Goal: Feedback & Contribution: Submit feedback/report problem

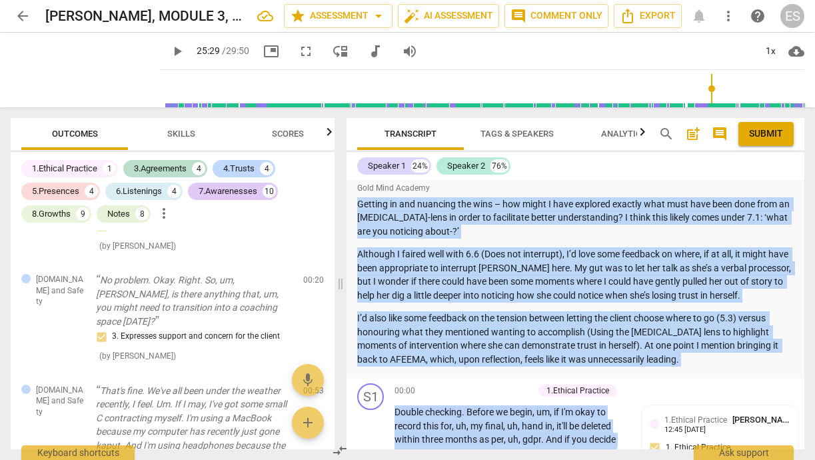
scroll to position [802, 0]
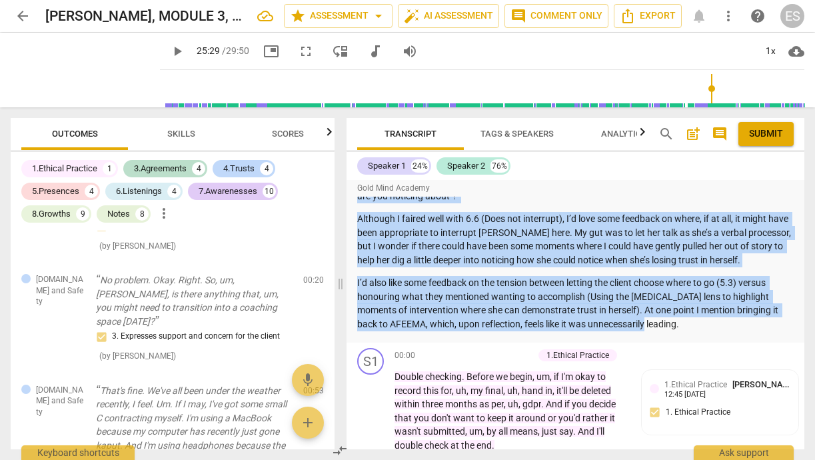
drag, startPoint x: 361, startPoint y: 242, endPoint x: 655, endPoint y: 301, distance: 299.7
copy div "Lore ips dol sitam co ad elit seddoeius te incididu ut lab ETD MAG Aliquae? Adm…"
click at [215, 190] on div "7.Awarenesses" at bounding box center [228, 191] width 59 height 13
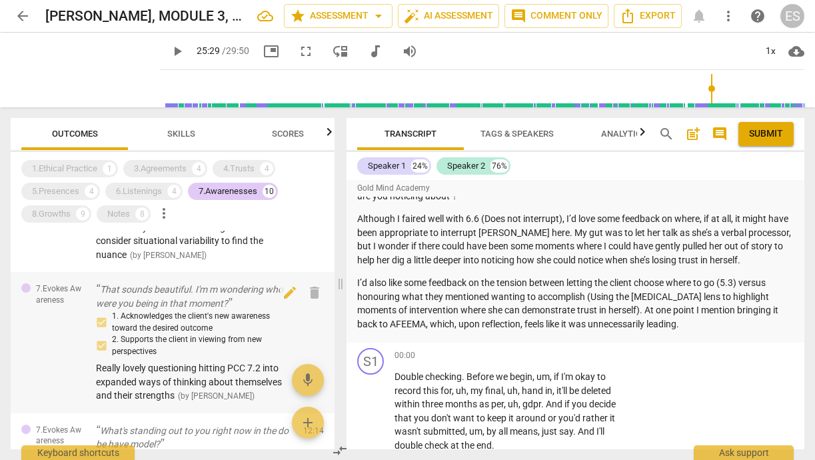
scroll to position [282, 0]
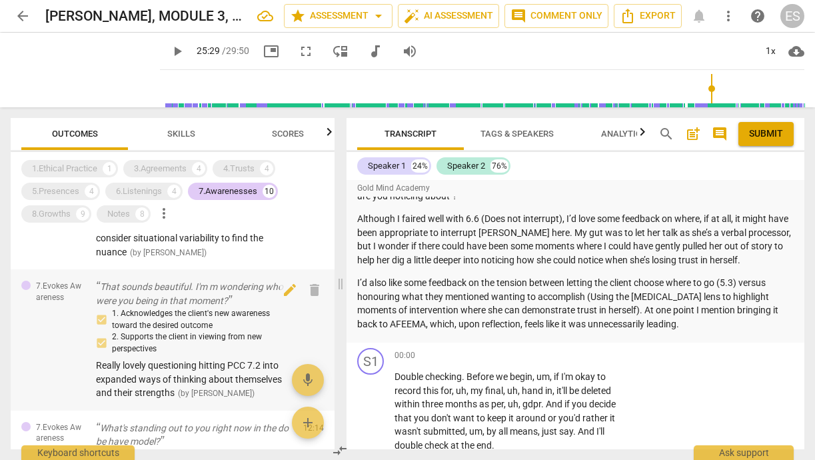
click at [194, 280] on p "That sounds beautiful. I'm m wondering who were you being in that moment?" at bounding box center [194, 293] width 197 height 27
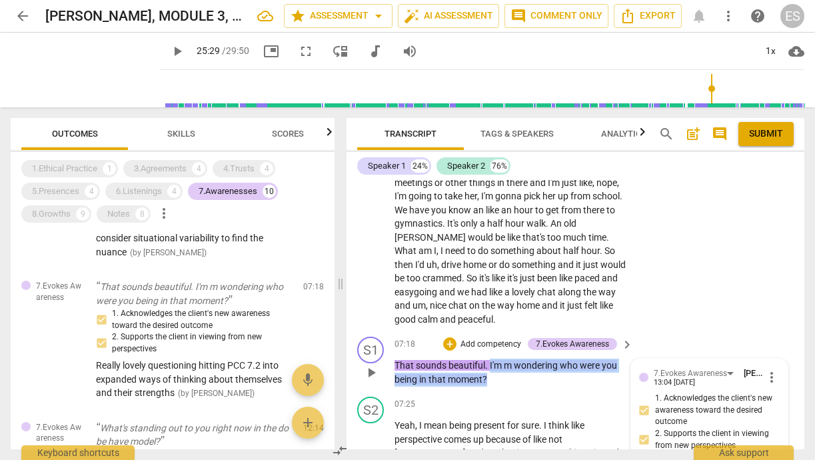
drag, startPoint x: 503, startPoint y: 330, endPoint x: 489, endPoint y: 320, distance: 17.2
click at [489, 359] on p "That sounds beautiful . I'm m wondering who were you being in that moment ?" at bounding box center [511, 372] width 232 height 27
copy p "I'm m wondering who were you being in that moment ?"
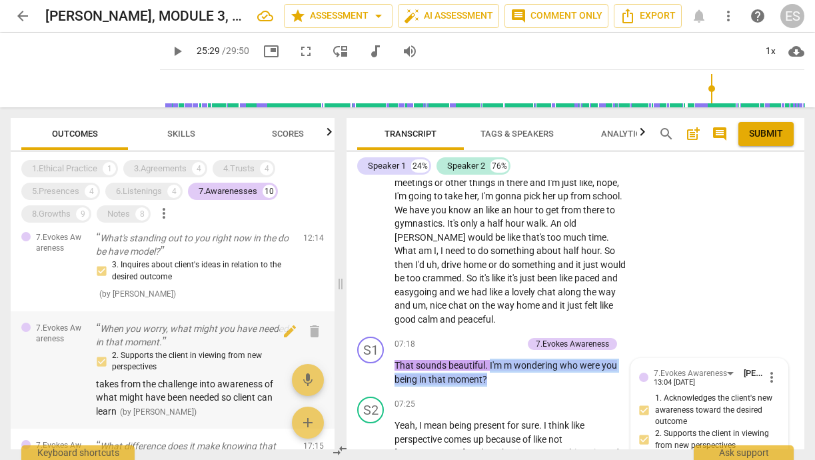
scroll to position [477, 0]
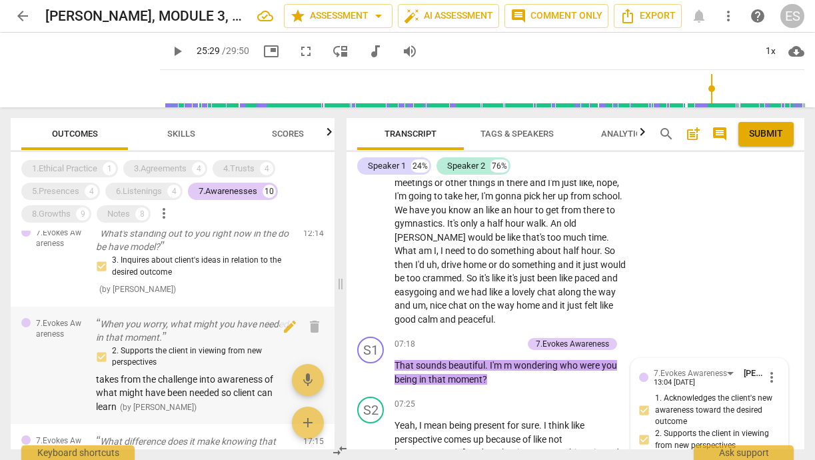
click at [164, 317] on p "When you worry, what might you have needed in that moment." at bounding box center [194, 330] width 197 height 27
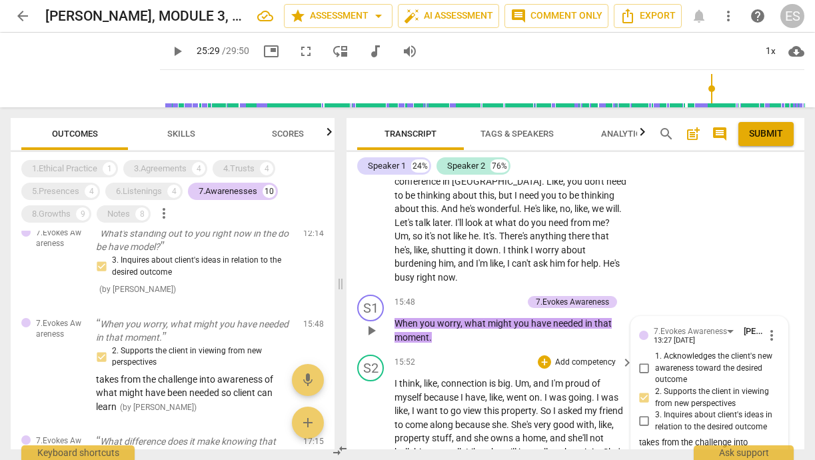
scroll to position [6388, 0]
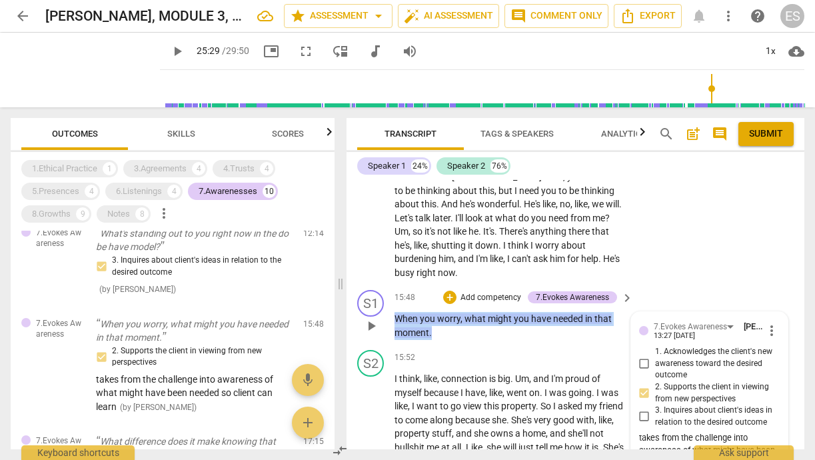
drag, startPoint x: 437, startPoint y: 267, endPoint x: 393, endPoint y: 250, distance: 46.4
click at [393, 285] on div "S1 play_arrow pause 15:48 + Add competency 7.Evokes Awareness keyboard_arrow_ri…" at bounding box center [576, 315] width 458 height 60
copy p "When you worry , what might you have needed in that moment ."
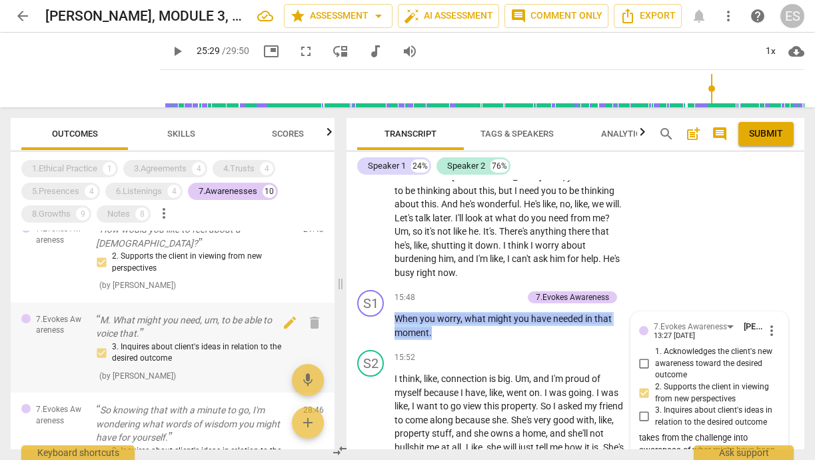
scroll to position [885, 0]
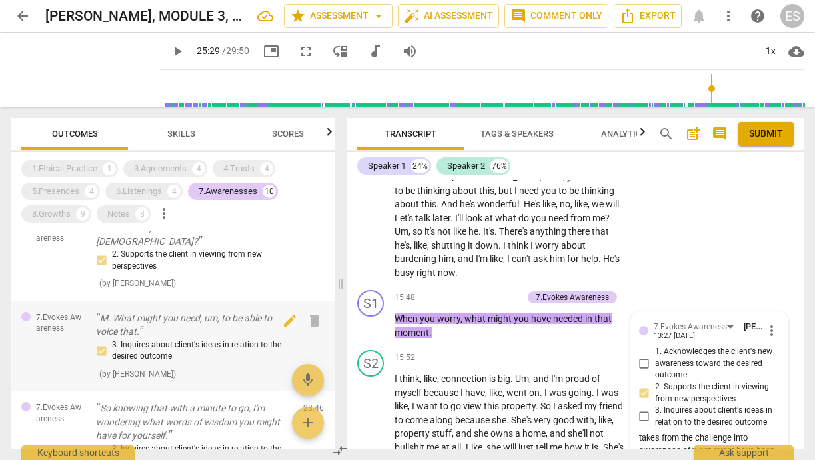
click at [167, 339] on div "3. Inquires about client's ideas in relation to the desired outcome" at bounding box center [194, 350] width 197 height 23
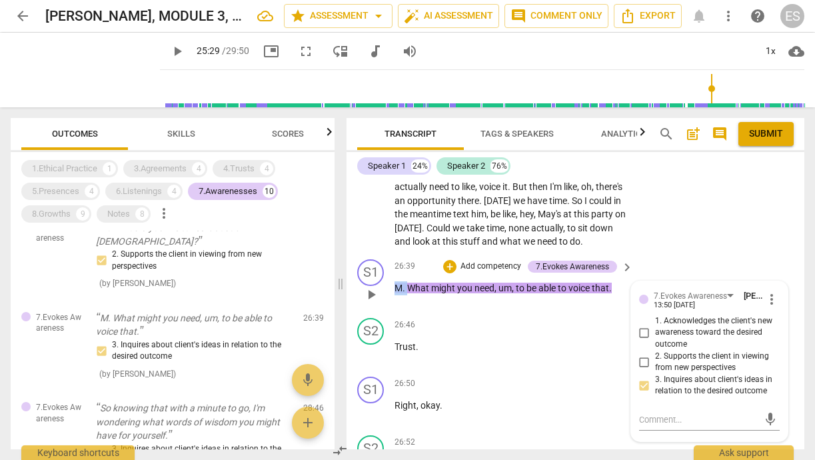
scroll to position [10560, 0]
drag, startPoint x: 407, startPoint y: 184, endPoint x: 613, endPoint y: 189, distance: 206.7
click at [613, 283] on p "M . What might you need , um , to be able to voice that ." at bounding box center [511, 290] width 232 height 14
copy p "What might you need , um , to be able to voice that ."
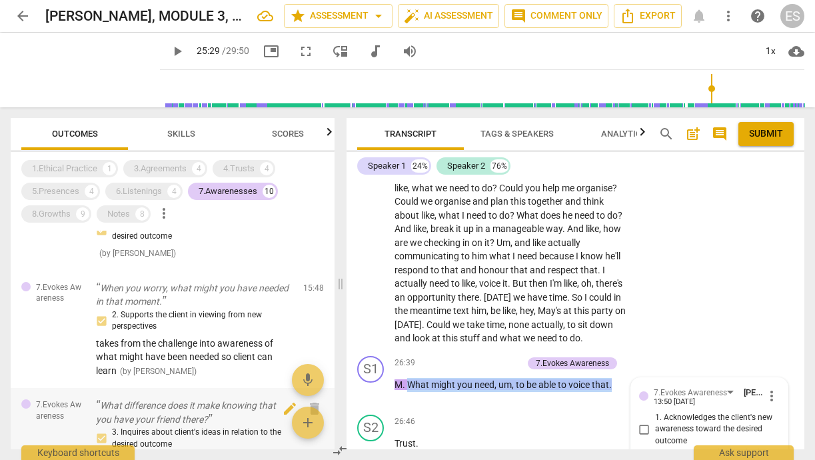
scroll to position [505, 0]
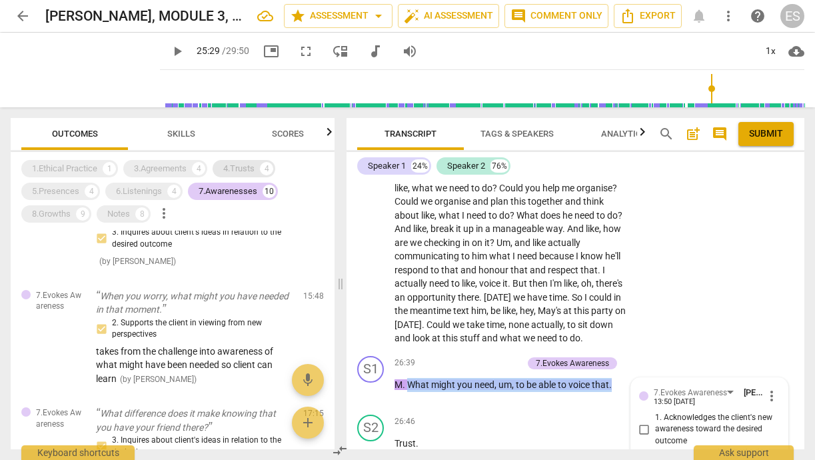
click at [240, 161] on div "4.Trusts 4" at bounding box center [244, 168] width 63 height 17
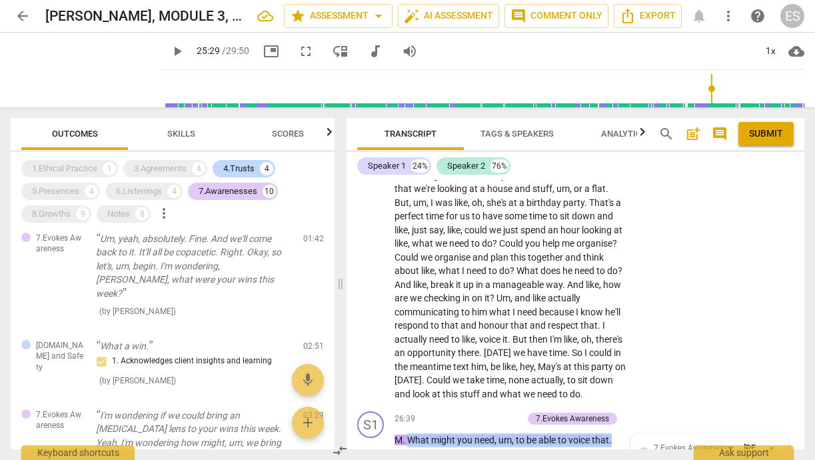
scroll to position [305, 0]
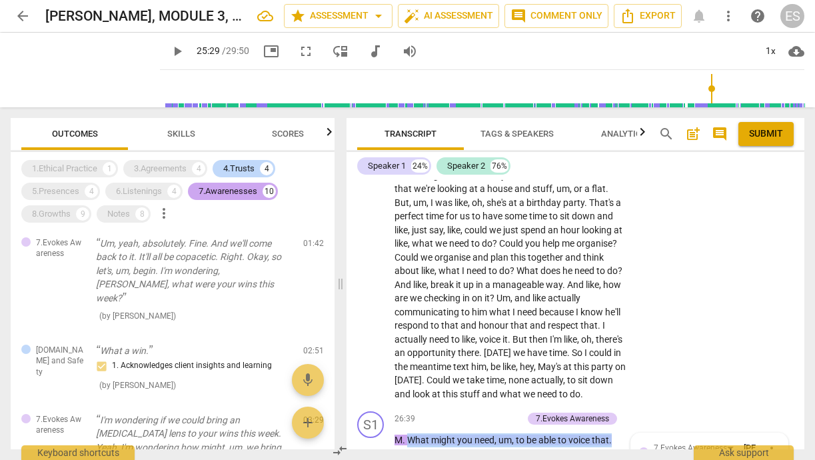
click at [210, 193] on div "7.Awarenesses" at bounding box center [228, 191] width 59 height 13
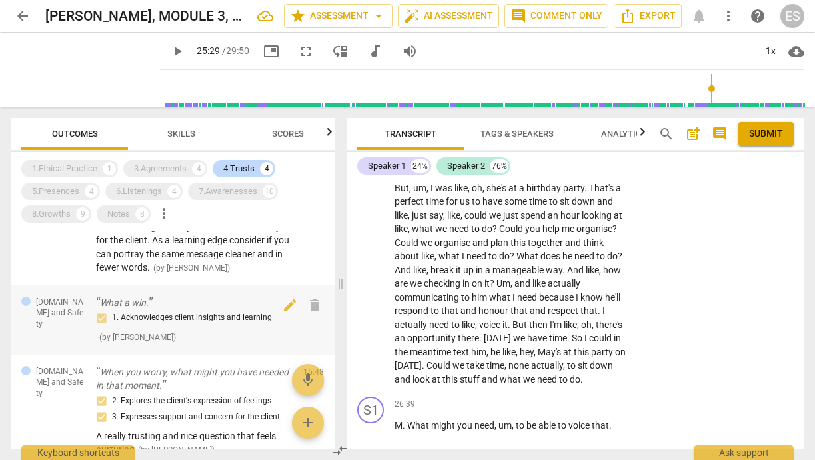
scroll to position [241, 0]
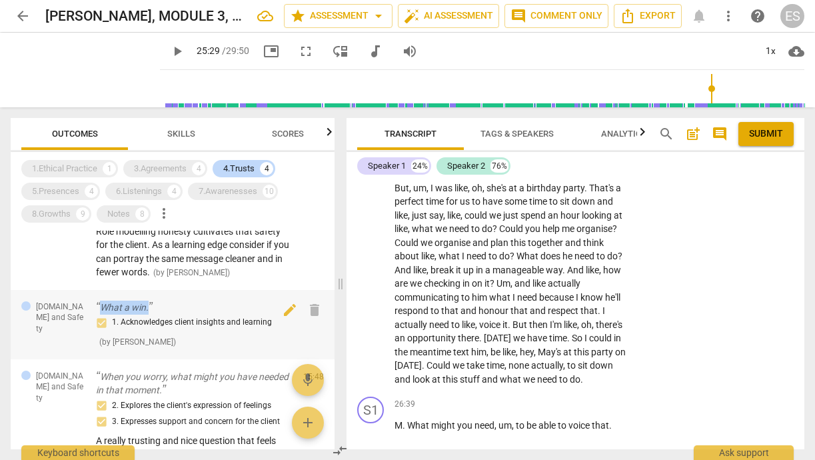
drag, startPoint x: 99, startPoint y: 287, endPoint x: 159, endPoint y: 291, distance: 60.1
click at [159, 301] on p "What a win." at bounding box center [194, 308] width 197 height 14
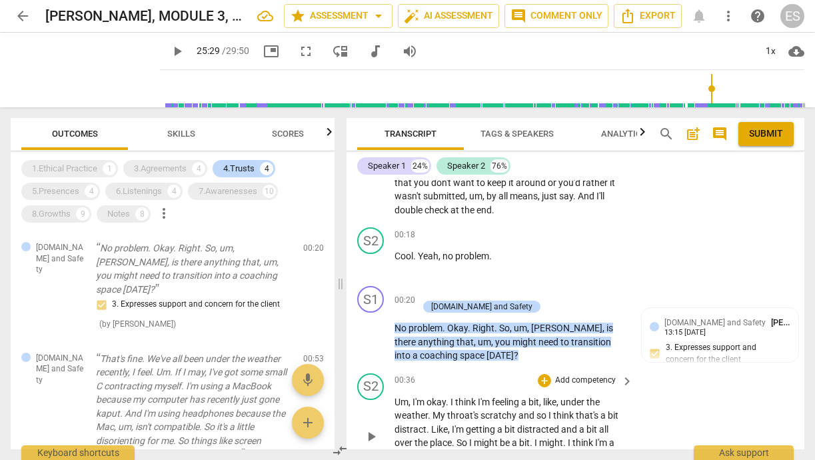
scroll to position [1038, 0]
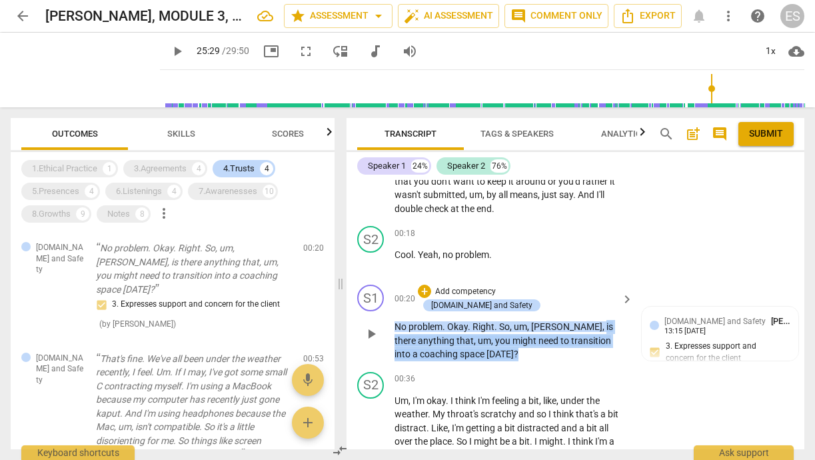
drag, startPoint x: 495, startPoint y: 321, endPoint x: 561, endPoint y: 292, distance: 71.9
click at [561, 320] on p "No problem . Okay . Right . So , um , [PERSON_NAME] , is there anything that , …" at bounding box center [511, 340] width 232 height 41
copy p "is there anything that , um , you might need to transition into a coaching spac…"
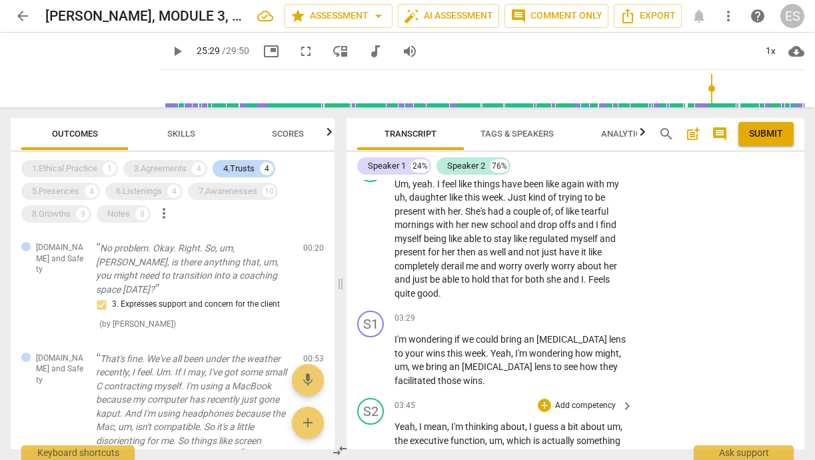
scroll to position [2296, 0]
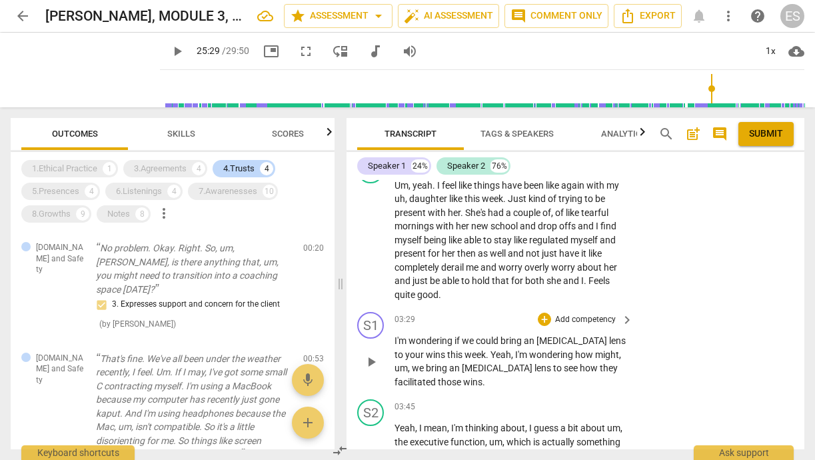
click at [585, 314] on p "Add competency" at bounding box center [585, 320] width 63 height 12
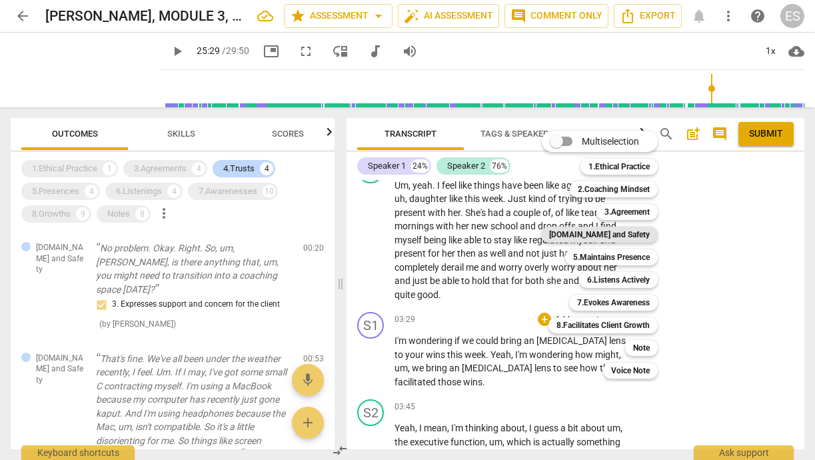
click at [621, 231] on b "[DOMAIN_NAME] and Safety" at bounding box center [599, 235] width 101 height 16
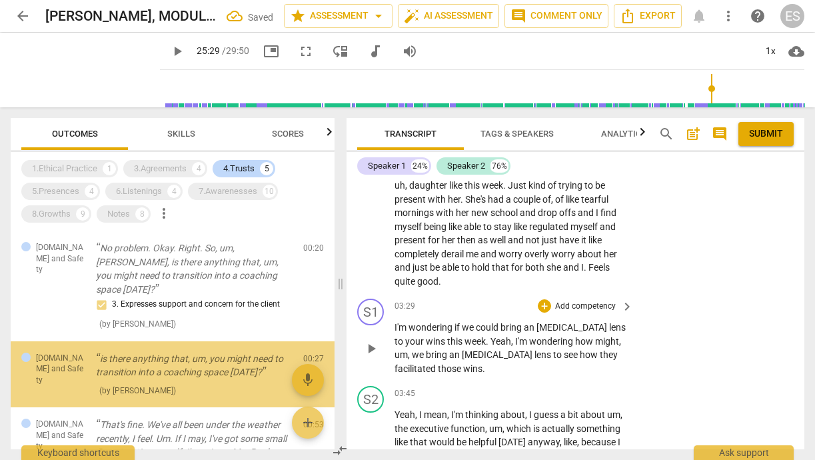
scroll to position [19, 0]
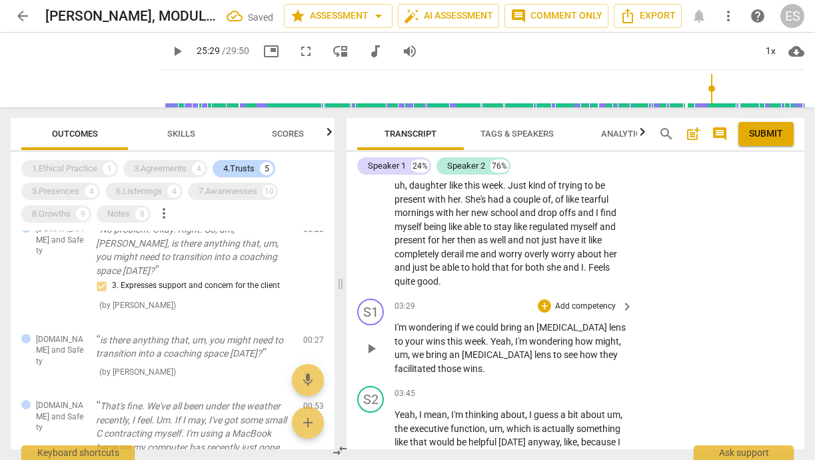
click at [553, 349] on span "to" at bounding box center [558, 354] width 11 height 11
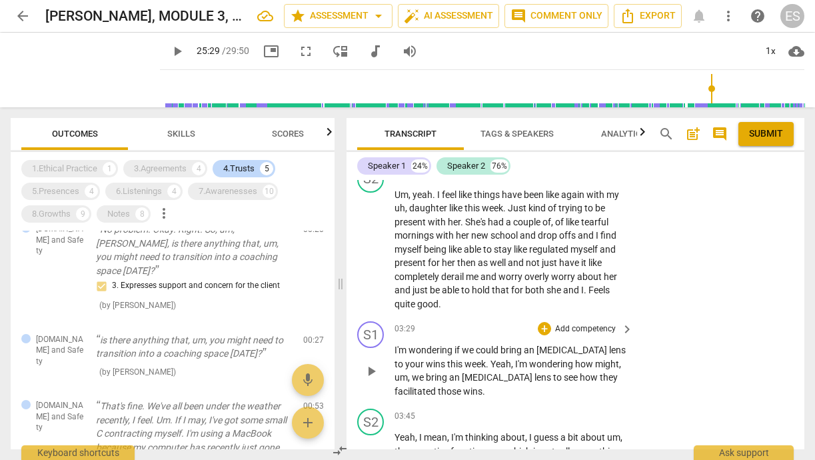
scroll to position [2272, 0]
click at [233, 163] on div "4.Trusts" at bounding box center [238, 168] width 31 height 13
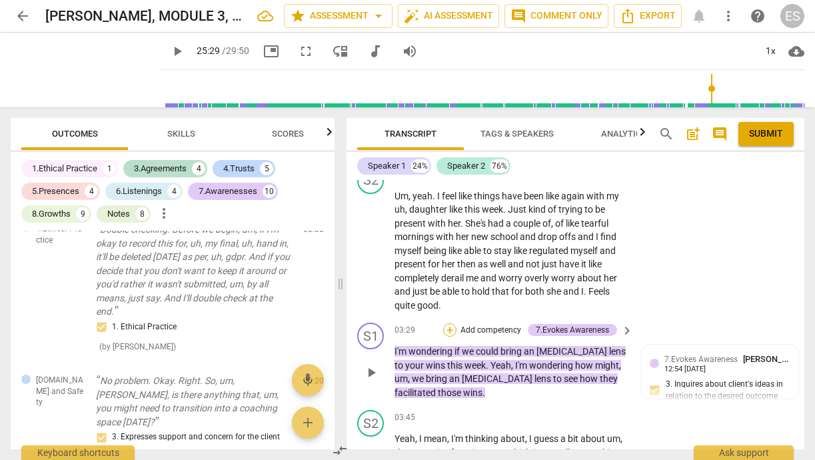
click at [451, 323] on div "+" at bounding box center [449, 329] width 13 height 13
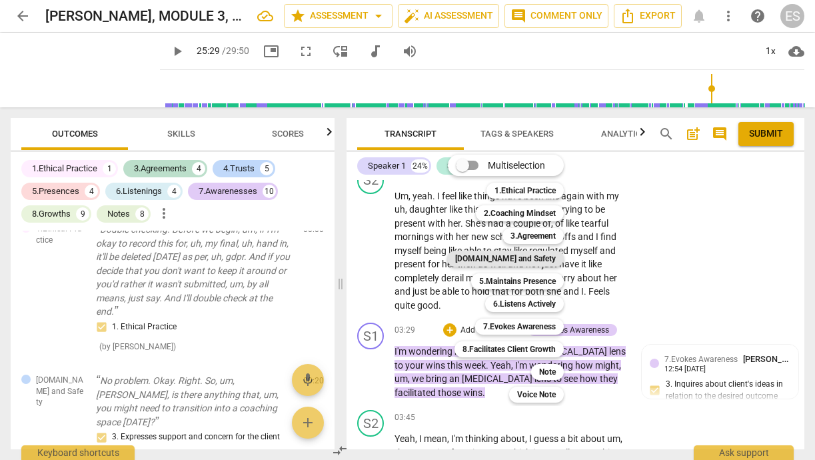
click at [519, 263] on b "[DOMAIN_NAME] and Safety" at bounding box center [505, 259] width 101 height 16
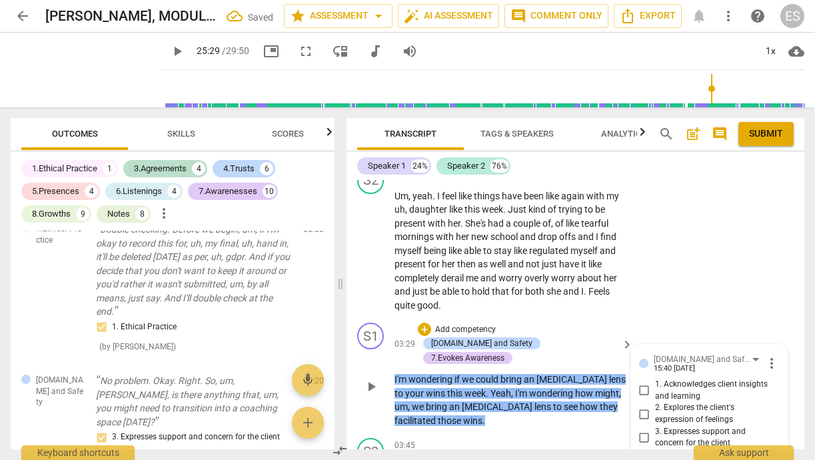
scroll to position [909, 0]
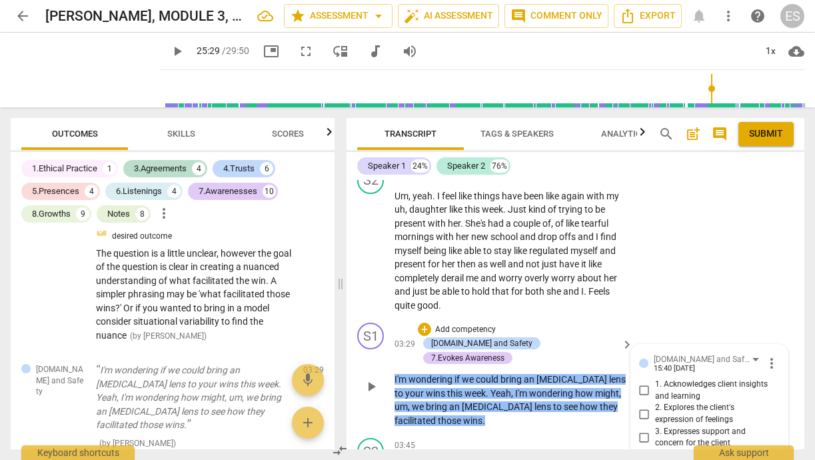
click at [643, 383] on input "1. Acknowledges client insights and learning" at bounding box center [644, 391] width 21 height 16
checkbox input "true"
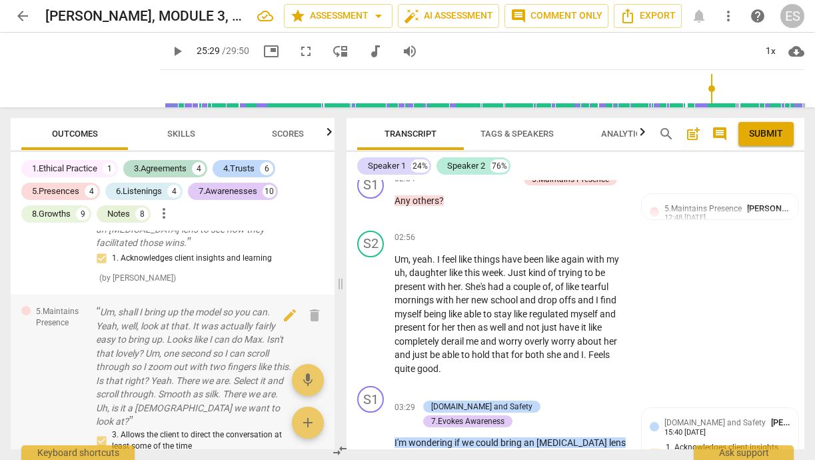
scroll to position [1110, 0]
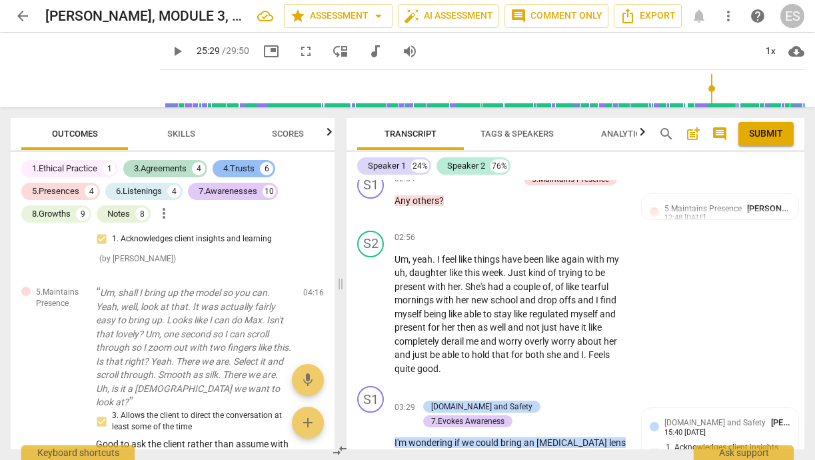
click at [231, 166] on div "4.Trusts" at bounding box center [238, 168] width 31 height 13
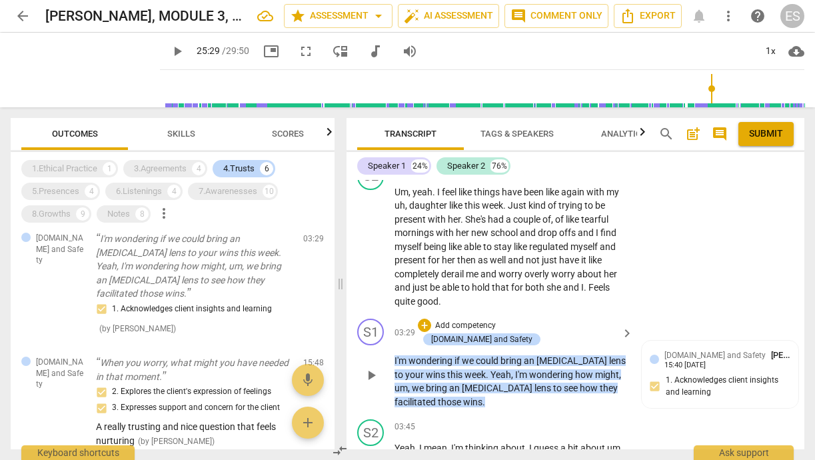
scroll to position [2274, 0]
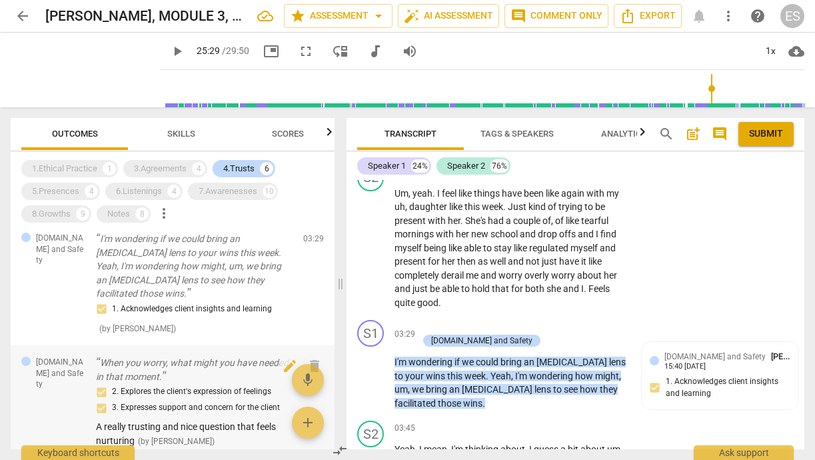
click at [221, 384] on div "2. Explores the client's expression of feelings 3. Expresses support and concer…" at bounding box center [194, 400] width 197 height 32
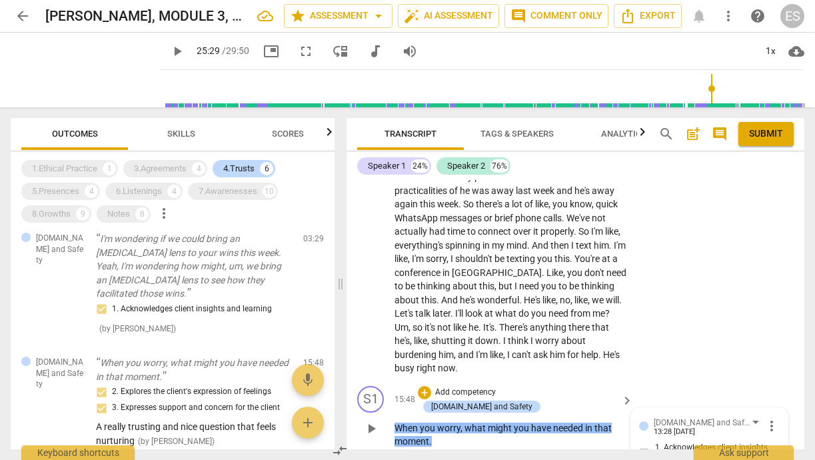
click at [497, 387] on p "Add competency" at bounding box center [465, 393] width 63 height 12
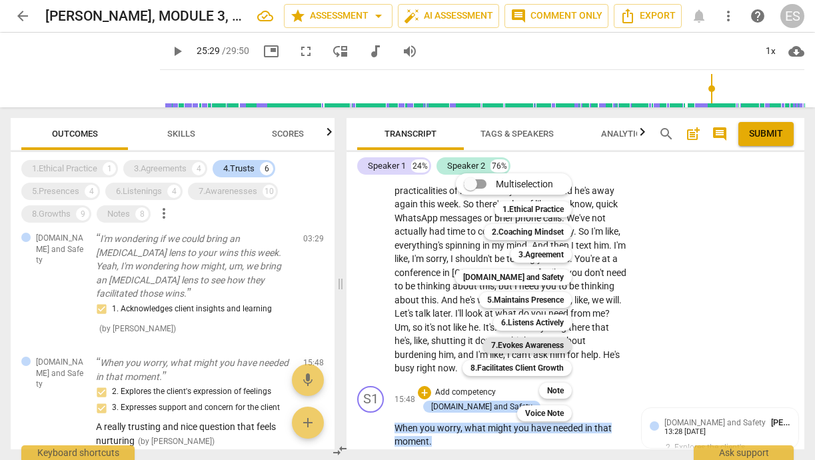
click at [516, 344] on b "7.Evokes Awareness" at bounding box center [527, 345] width 73 height 16
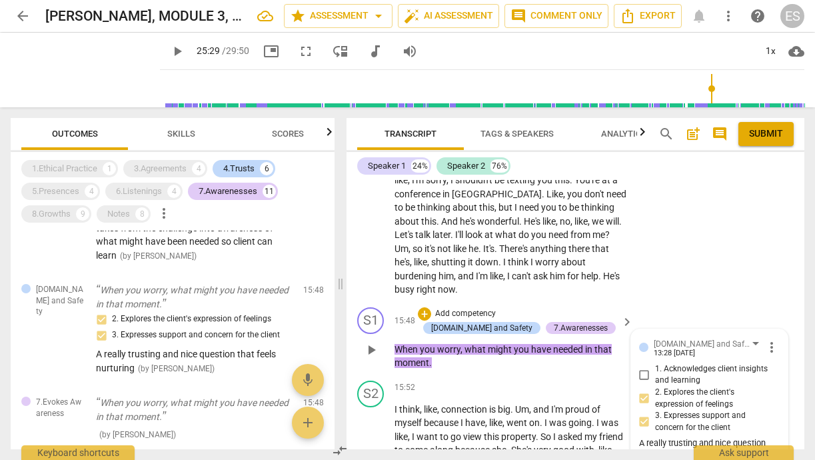
scroll to position [6370, 0]
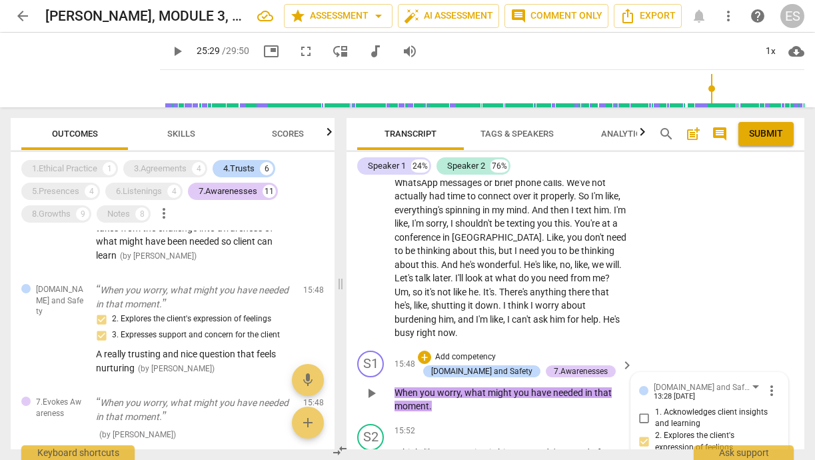
click at [440, 351] on p "Add competency" at bounding box center [465, 357] width 63 height 12
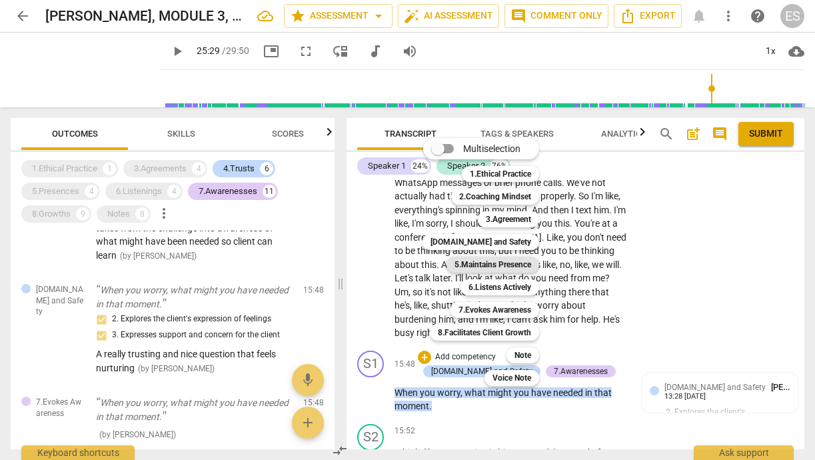
click at [501, 261] on b "5.Maintains Presence" at bounding box center [493, 265] width 77 height 16
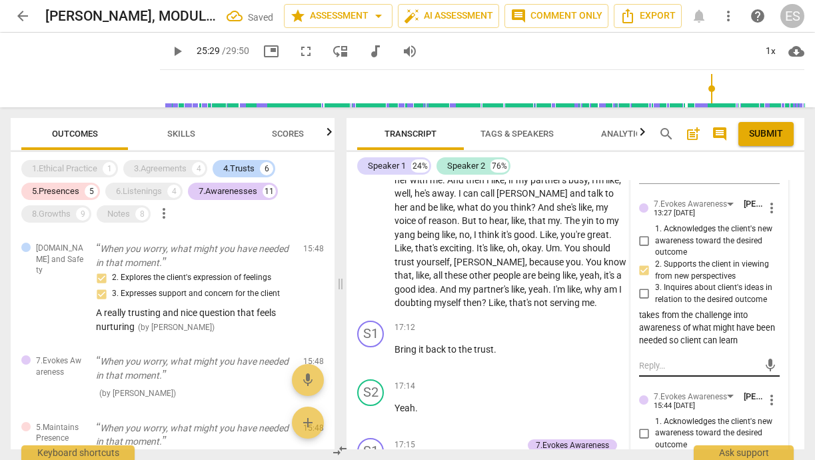
scroll to position [6898, 0]
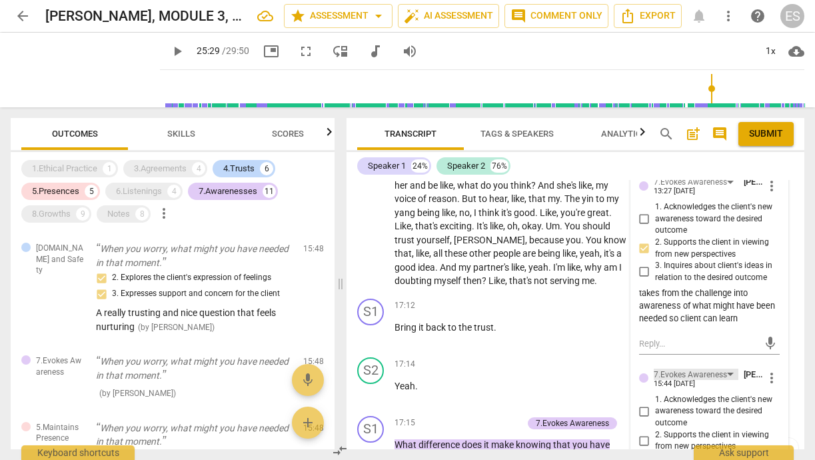
click at [725, 369] on div "7.Evokes Awareness" at bounding box center [696, 374] width 85 height 11
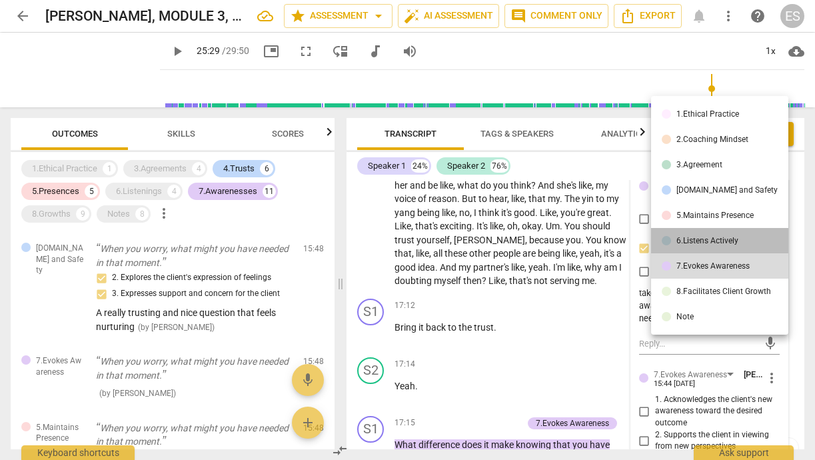
click at [722, 244] on div "6.Listens Actively" at bounding box center [708, 241] width 62 height 8
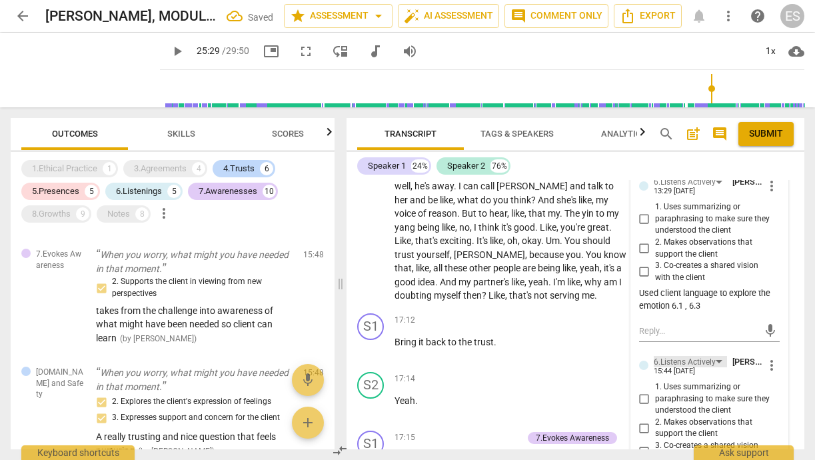
click at [719, 356] on div "6.Listens Actively" at bounding box center [690, 361] width 73 height 11
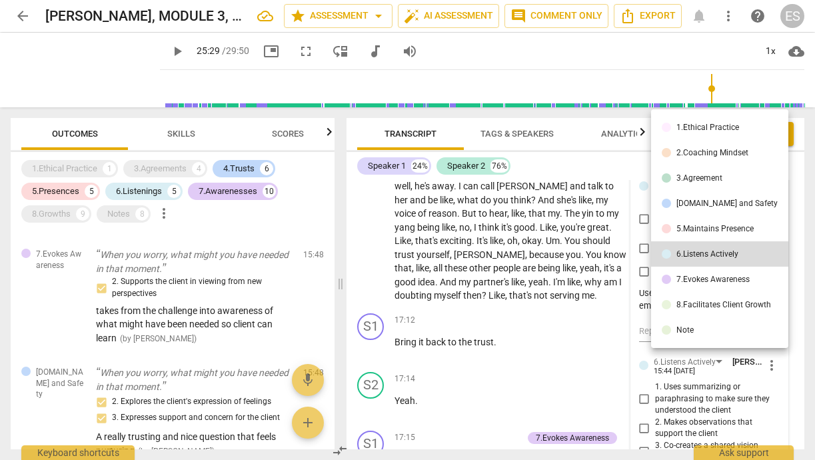
click at [715, 228] on div "5.Maintains Presence" at bounding box center [715, 229] width 77 height 8
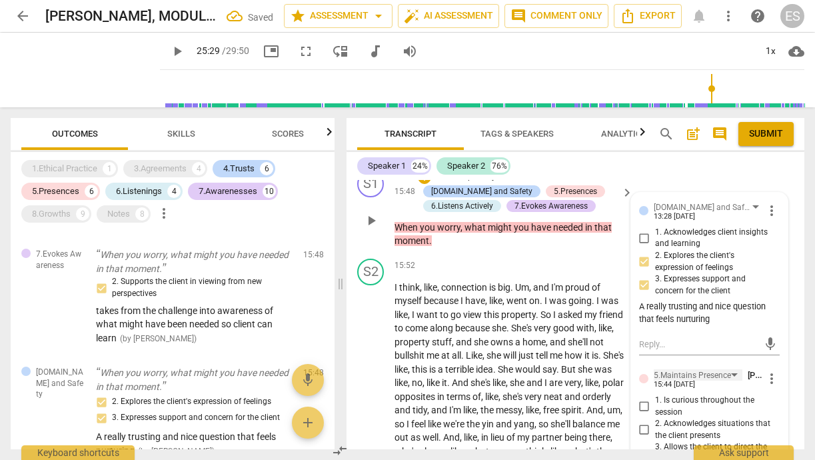
scroll to position [6553, 0]
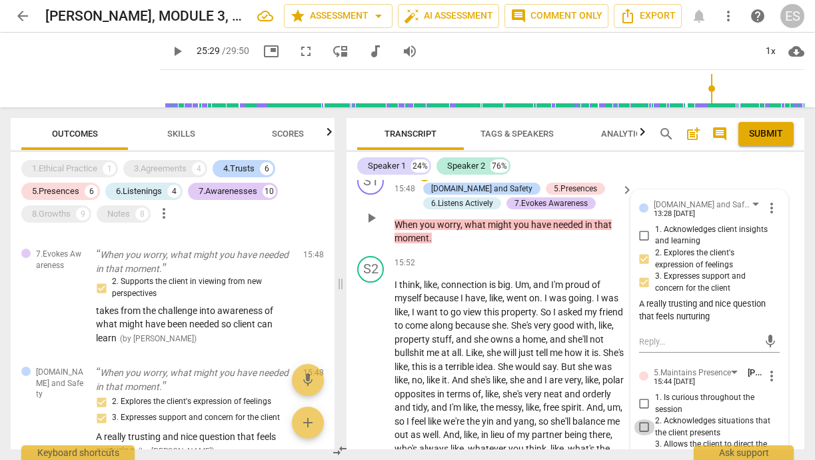
click at [645, 419] on input "2. Acknowledges situations that the client presents" at bounding box center [644, 427] width 21 height 16
checkbox input "true"
click at [467, 416] on span "we're" at bounding box center [454, 421] width 23 height 11
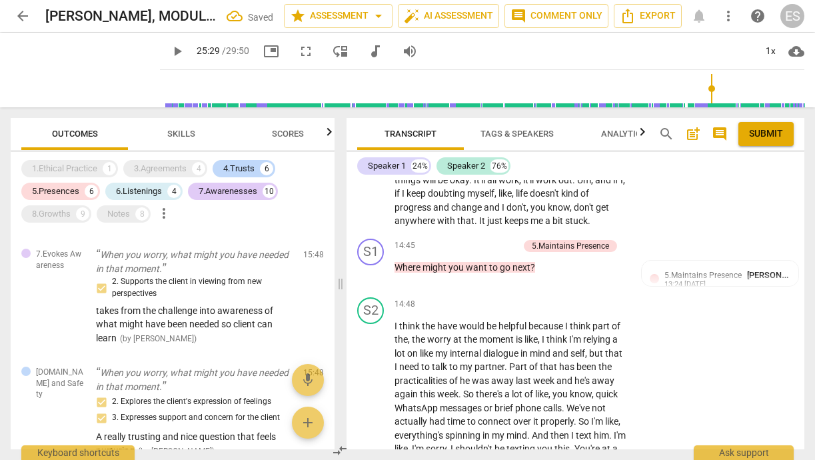
scroll to position [6087, 0]
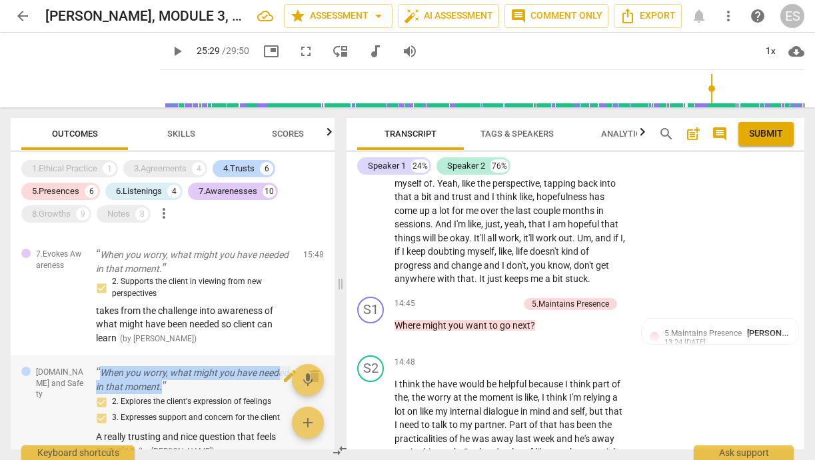
drag, startPoint x: 102, startPoint y: 269, endPoint x: 161, endPoint y: 283, distance: 61.1
click at [161, 366] on p "When you worry, what might you have needed in that moment." at bounding box center [194, 379] width 197 height 27
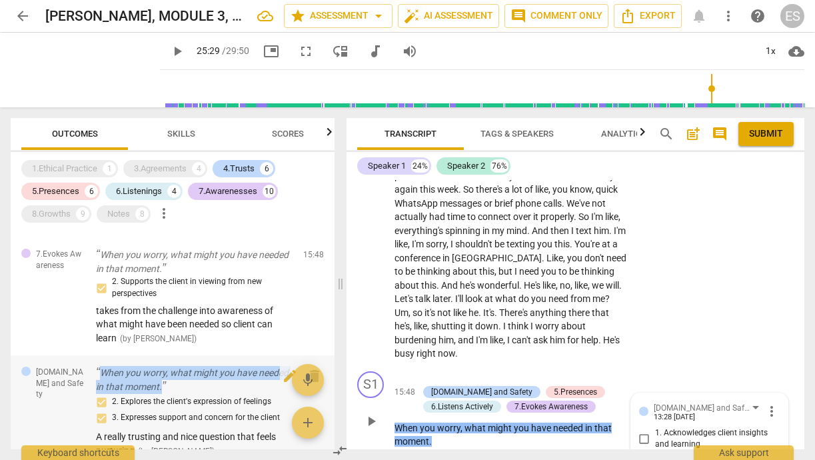
copy p "When you worry, what might you have needed in that moment."
click at [71, 195] on div "5.Presences" at bounding box center [55, 191] width 47 height 13
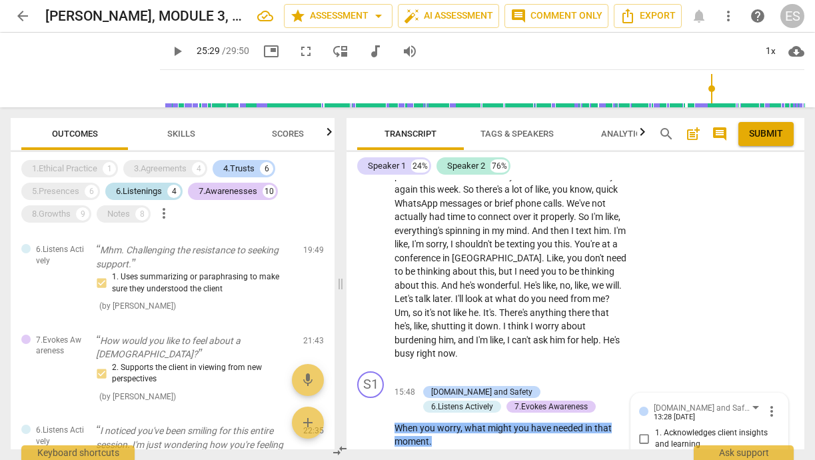
click at [137, 194] on div "6.Listenings" at bounding box center [139, 191] width 46 height 13
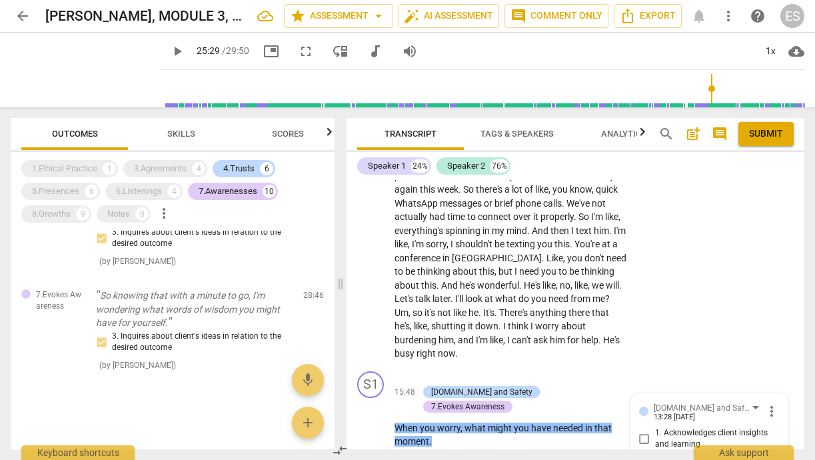
scroll to position [1568, 0]
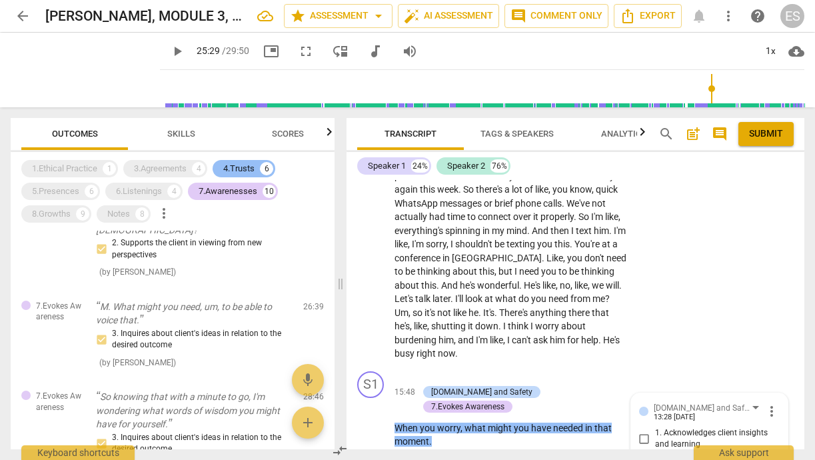
click at [230, 170] on div "4.Trusts" at bounding box center [238, 168] width 31 height 13
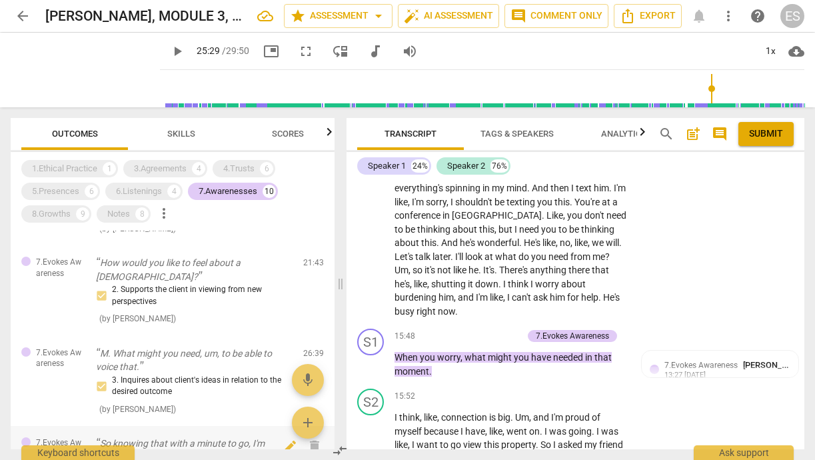
scroll to position [841, 0]
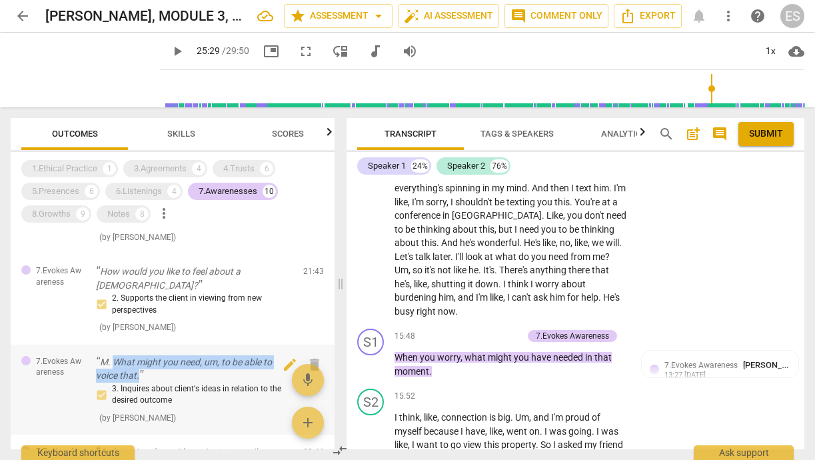
drag, startPoint x: 114, startPoint y: 300, endPoint x: 139, endPoint y: 313, distance: 28.6
click at [139, 355] on p "M. What might you need, um, to be able to voice that." at bounding box center [194, 368] width 197 height 27
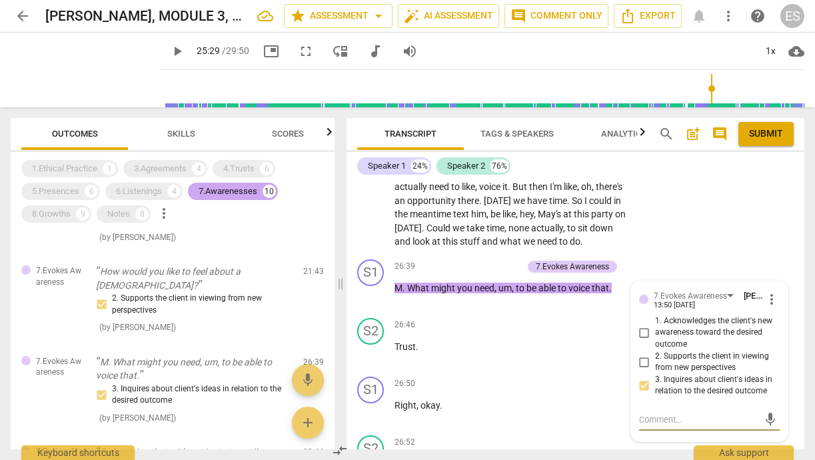
click at [213, 189] on div "7.Awarenesses" at bounding box center [228, 191] width 59 height 13
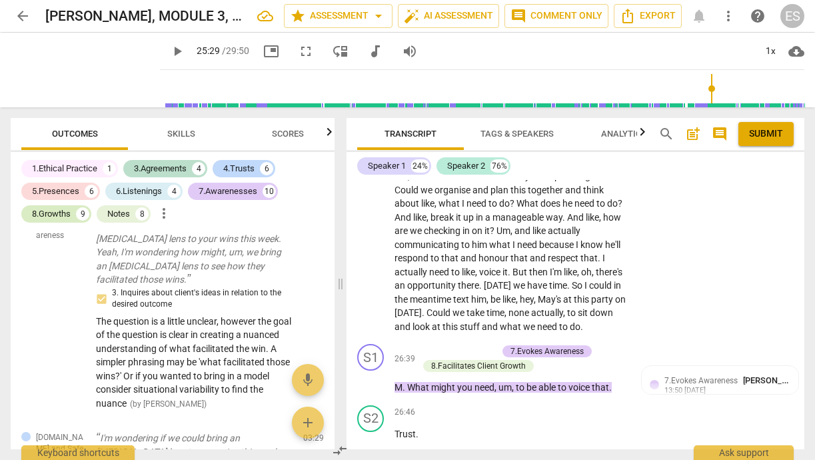
drag, startPoint x: 61, startPoint y: 212, endPoint x: 77, endPoint y: 212, distance: 15.3
click at [61, 213] on div "8.Growths" at bounding box center [51, 213] width 39 height 13
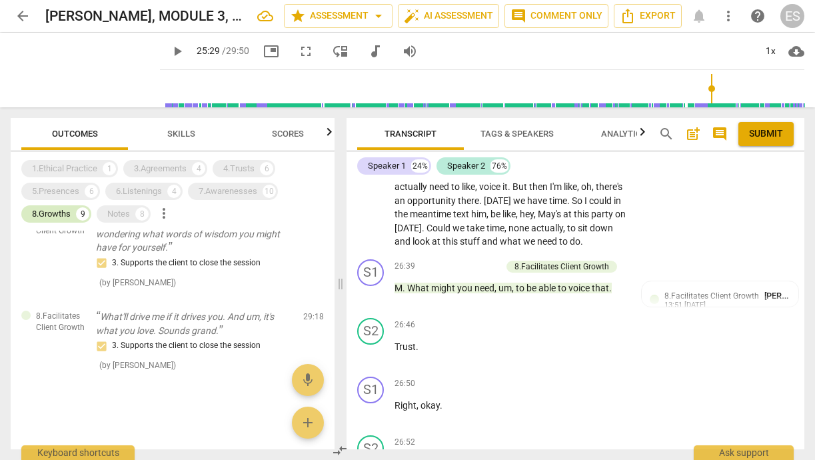
scroll to position [826, 0]
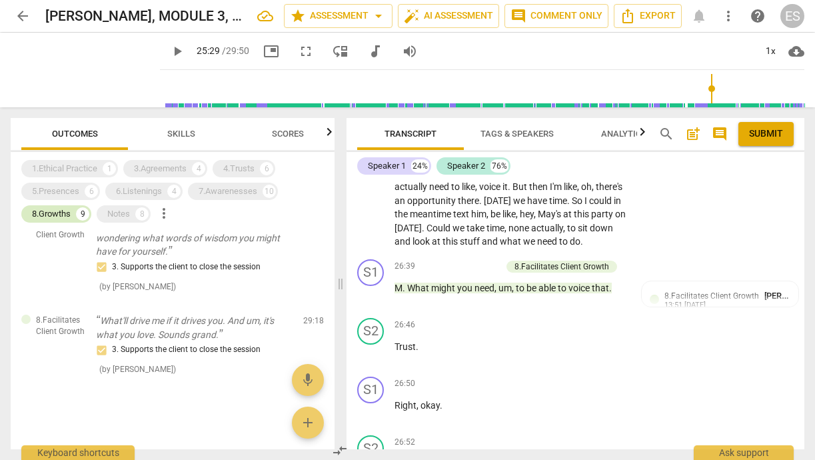
click at [65, 212] on div "8.Growths" at bounding box center [51, 213] width 39 height 13
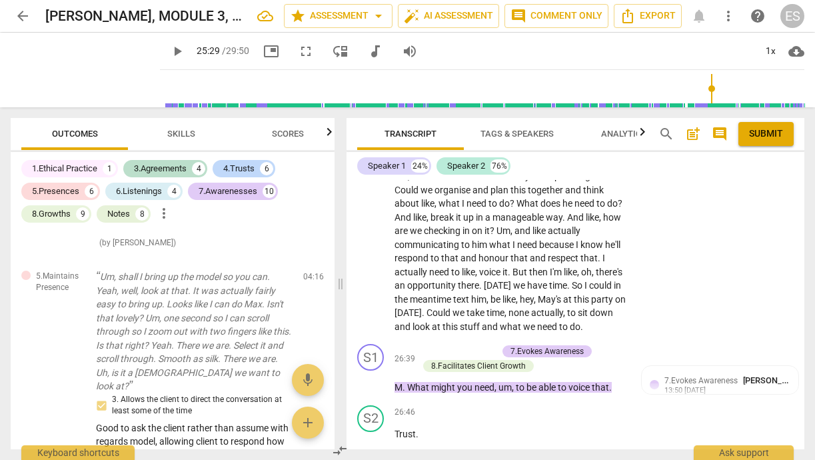
scroll to position [1127, 0]
click at [52, 213] on div "8.Growths" at bounding box center [51, 213] width 39 height 13
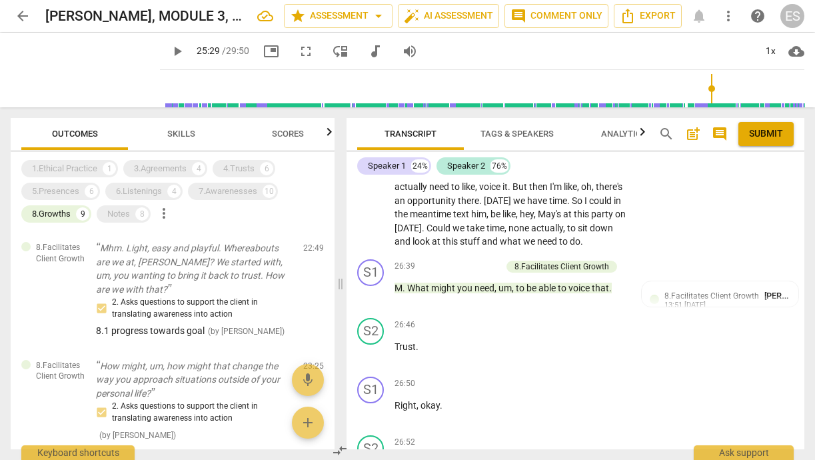
scroll to position [0, 0]
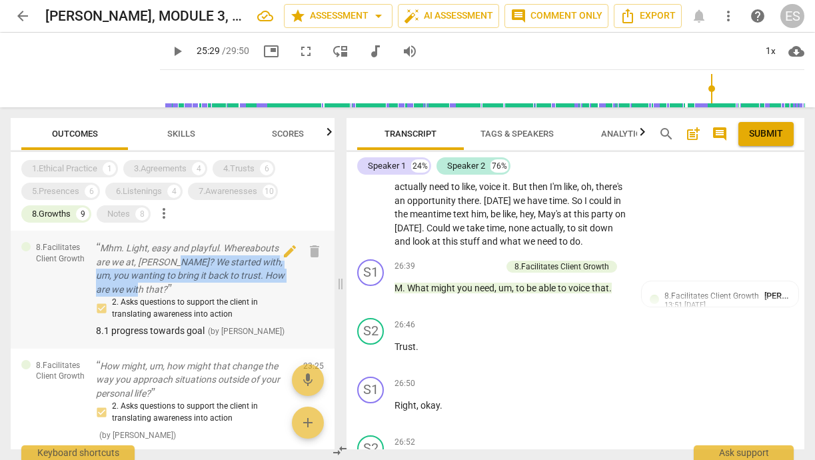
drag, startPoint x: 174, startPoint y: 262, endPoint x: 173, endPoint y: 283, distance: 20.7
click at [173, 283] on p "Mhm. Light, easy and playful. Whereabouts are we at, [PERSON_NAME]? We started …" at bounding box center [194, 268] width 197 height 55
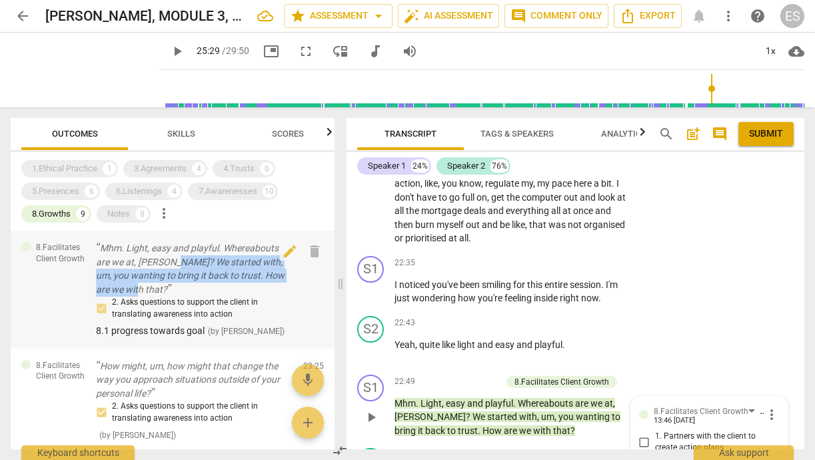
scroll to position [9190, 0]
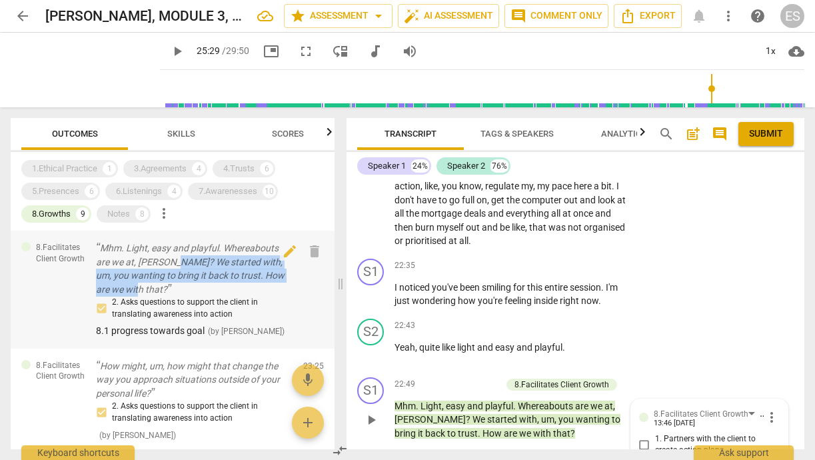
copy p "We started with, um, you wanting to bring it back to trust. How are we with tha…"
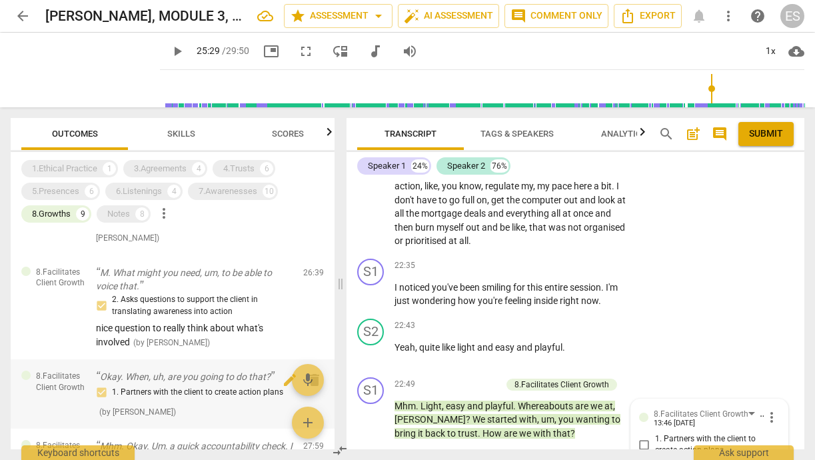
scroll to position [467, 0]
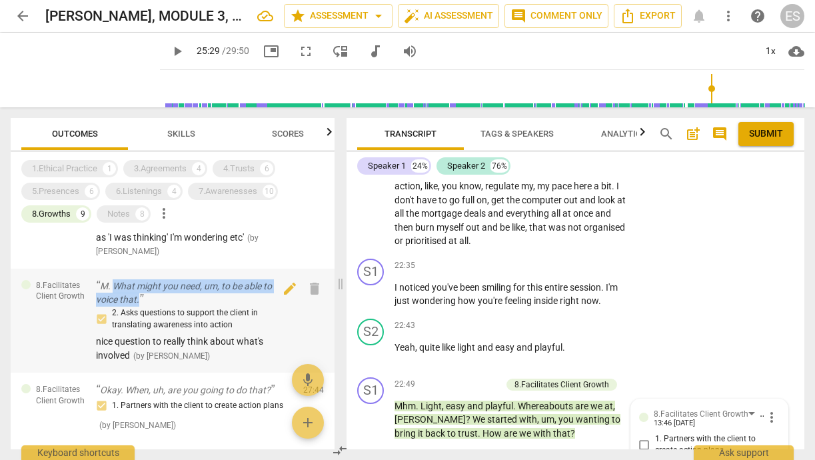
drag, startPoint x: 115, startPoint y: 278, endPoint x: 148, endPoint y: 284, distance: 33.2
click at [148, 284] on p "M. What might you need, um, to be able to voice that." at bounding box center [194, 292] width 197 height 27
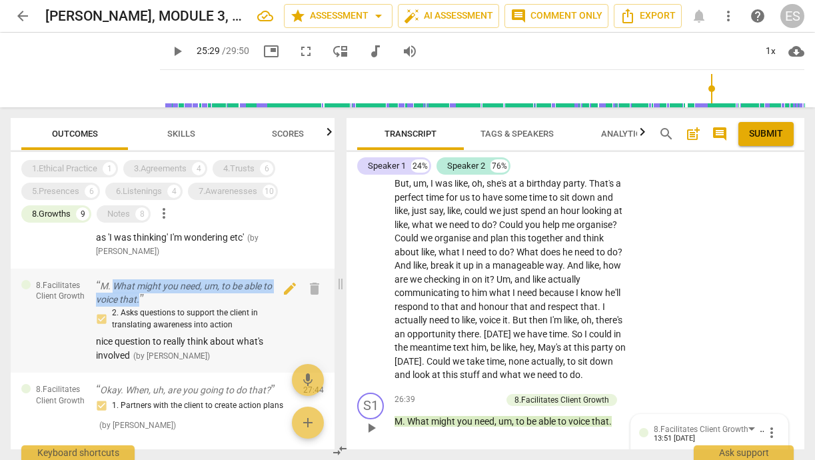
copy p "What might you need, um, to be able to voice that."
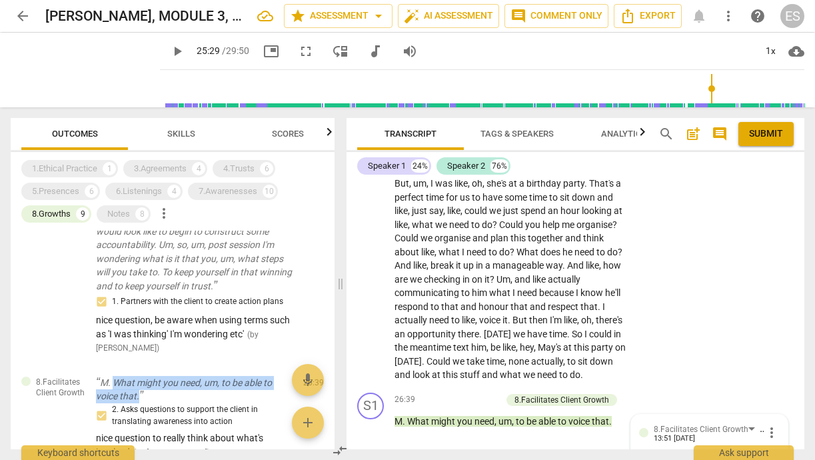
scroll to position [89, 0]
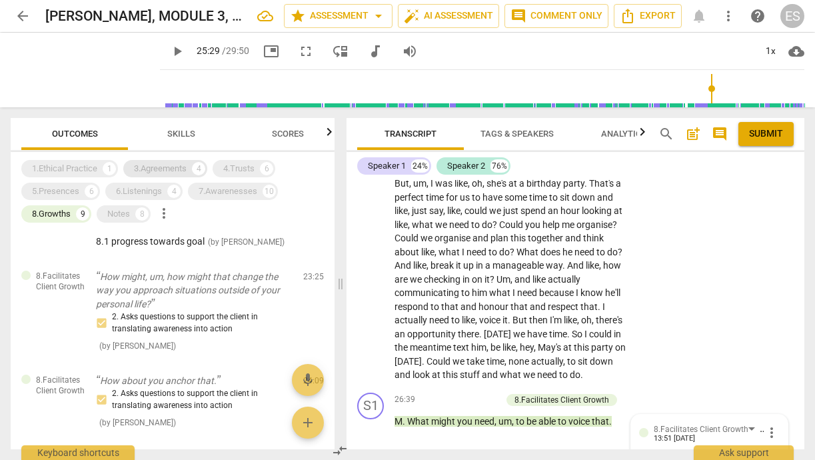
click at [157, 165] on div "3.Agreements" at bounding box center [160, 168] width 53 height 13
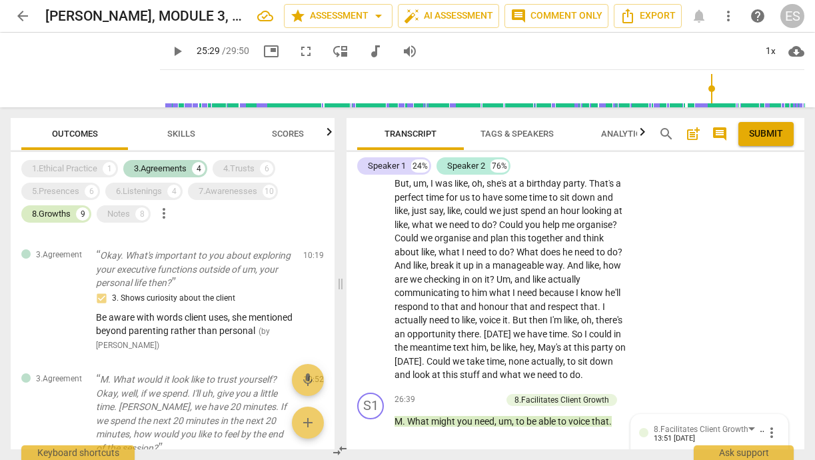
click at [57, 215] on div "8.Growths" at bounding box center [51, 213] width 39 height 13
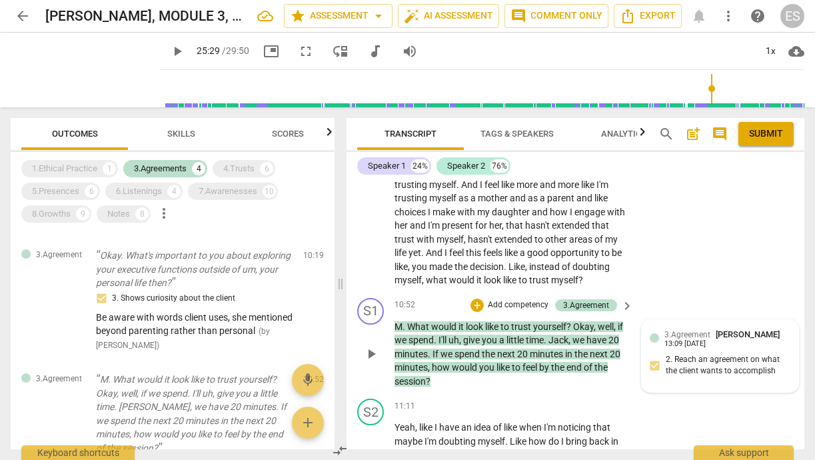
scroll to position [4559, 0]
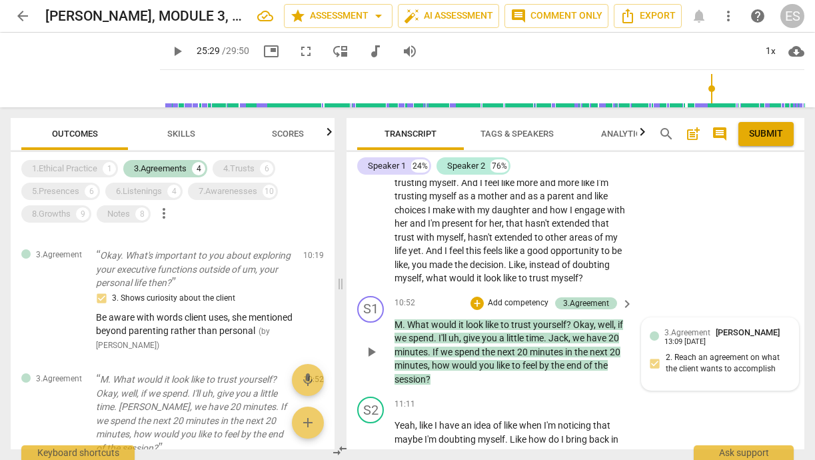
click at [693, 338] on div "13:09 [DATE]" at bounding box center [685, 342] width 41 height 9
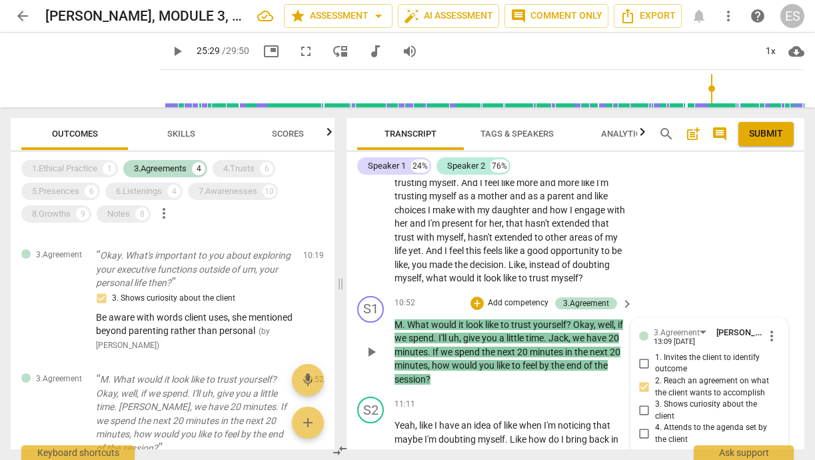
type textarea "B"
type textarea "Be"
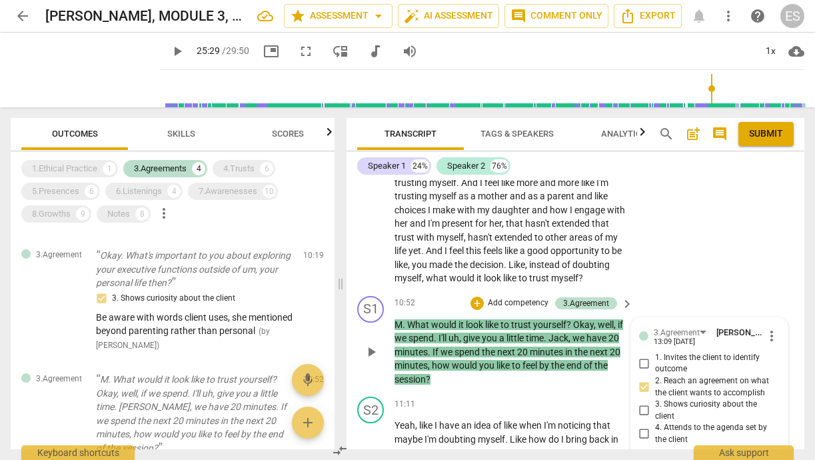
type textarea "Be"
type textarea "Be c"
type textarea "Be ca"
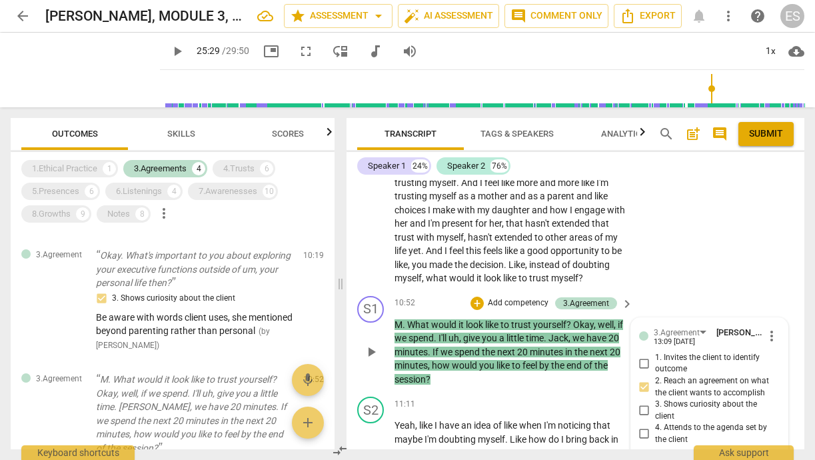
type textarea "Be car"
type textarea "Be care"
type textarea "Be caref"
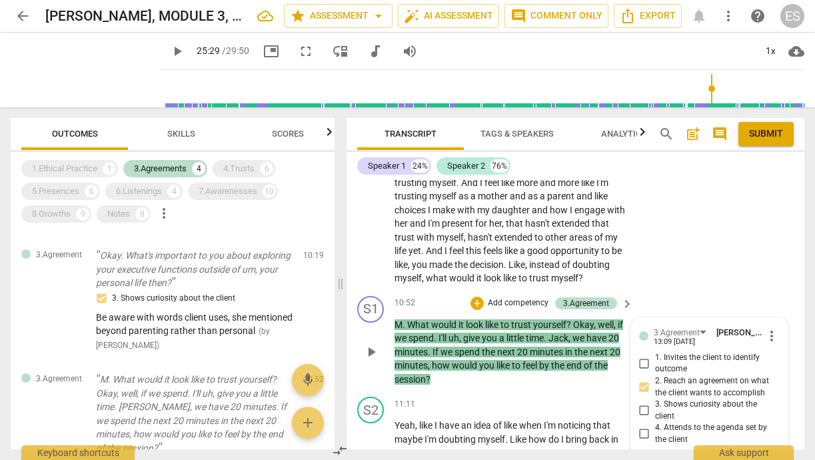
type textarea "Be caref"
type textarea "Be carefu"
type textarea "Be careful"
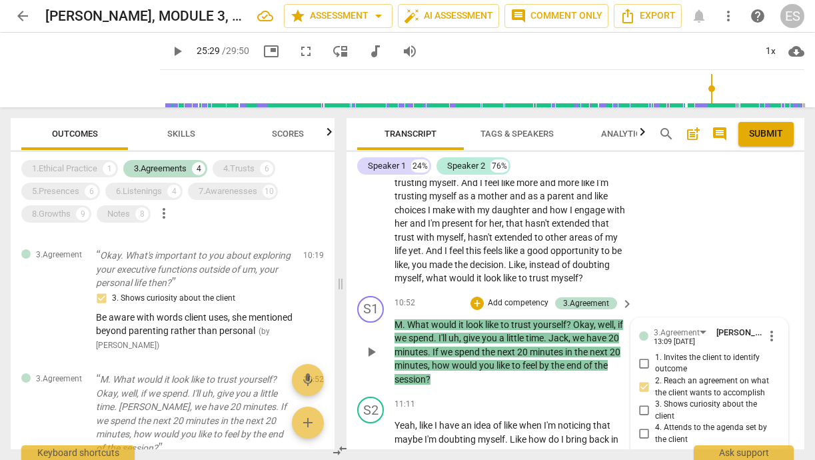
type textarea "Be careful"
type textarea "Be careful o"
type textarea "Be careful of"
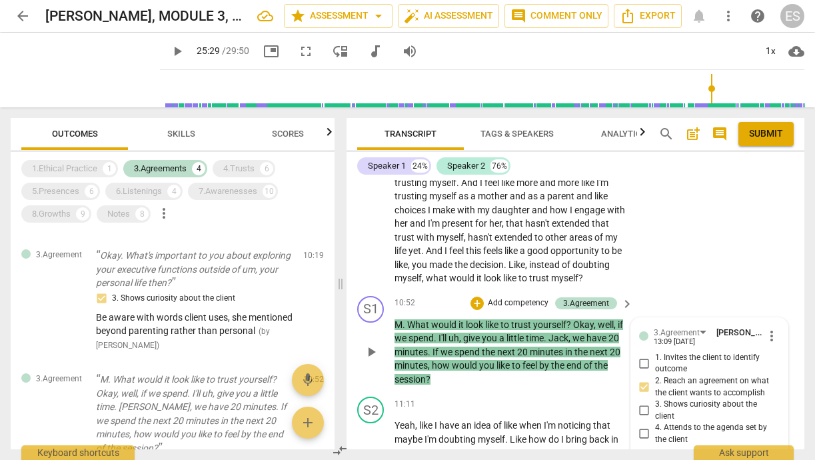
type textarea "Be careful of"
type textarea "Be careful of s"
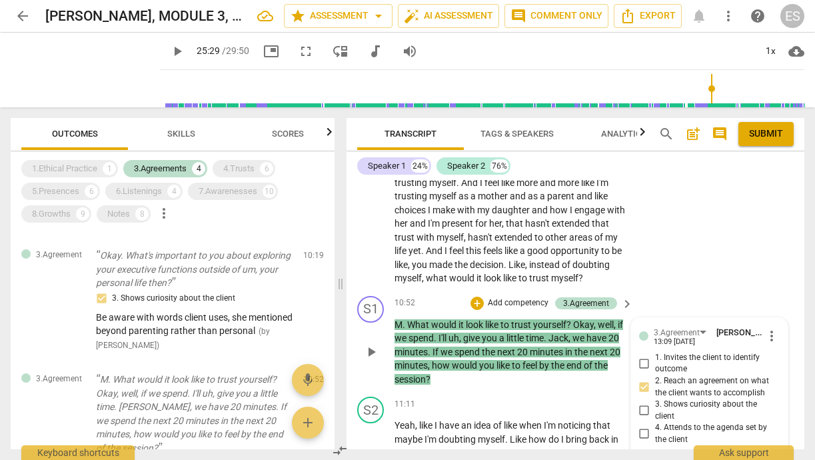
type textarea "Be careful of st"
type textarea "Be careful of sta"
type textarea "Be careful of stac"
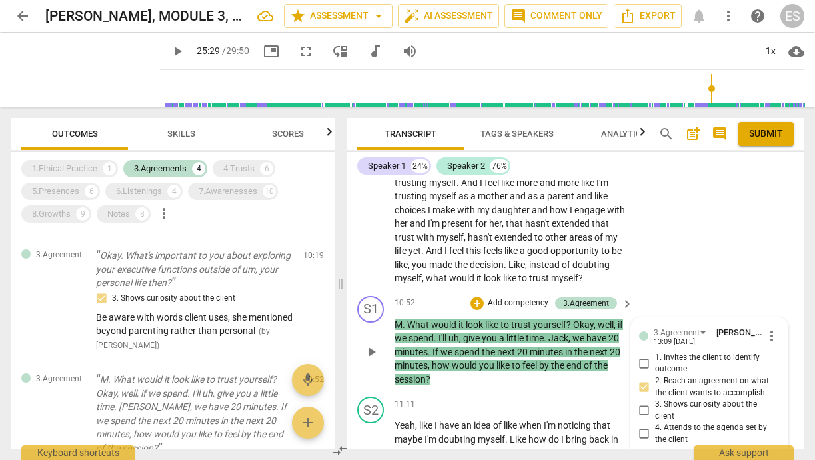
type textarea "Be careful of stac"
type textarea "Be careful of stack"
type textarea "Be careful of stacki"
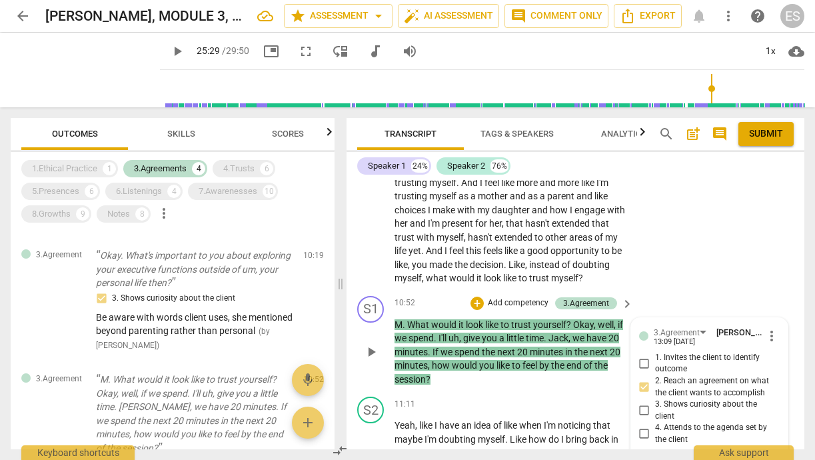
type textarea "Be careful of stackin"
type textarea "Be careful of stacking"
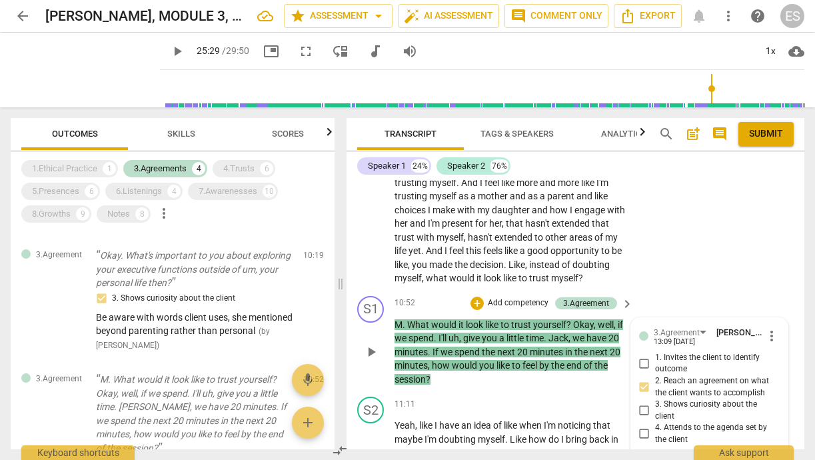
type textarea "Be careful of stacking"
type textarea "Be careful of stacking q"
type textarea "Be careful of stacking qu"
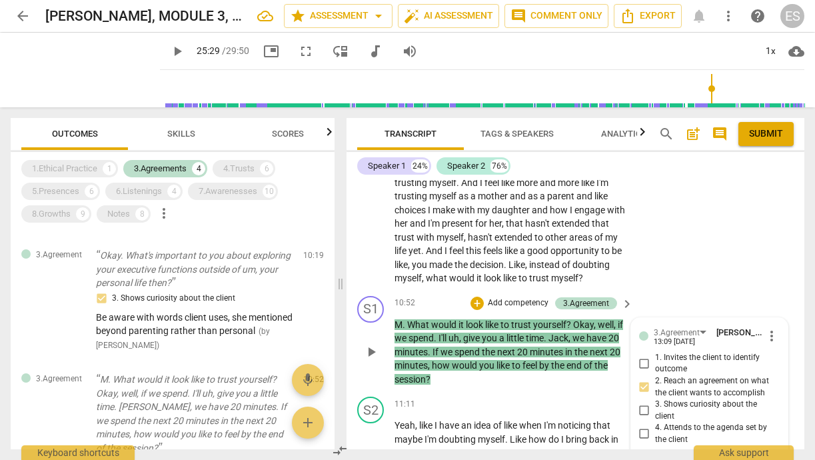
type textarea "Be careful of stacking que"
type textarea "Be careful of stacking ques"
type textarea "Be careful of stacking quest"
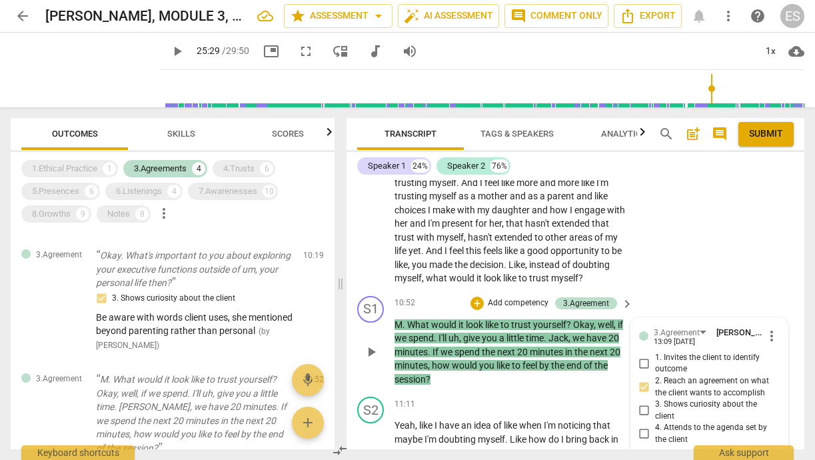
type textarea "Be careful of stacking quest"
type textarea "Be careful of stacking questi"
type textarea "Be careful of stacking questio"
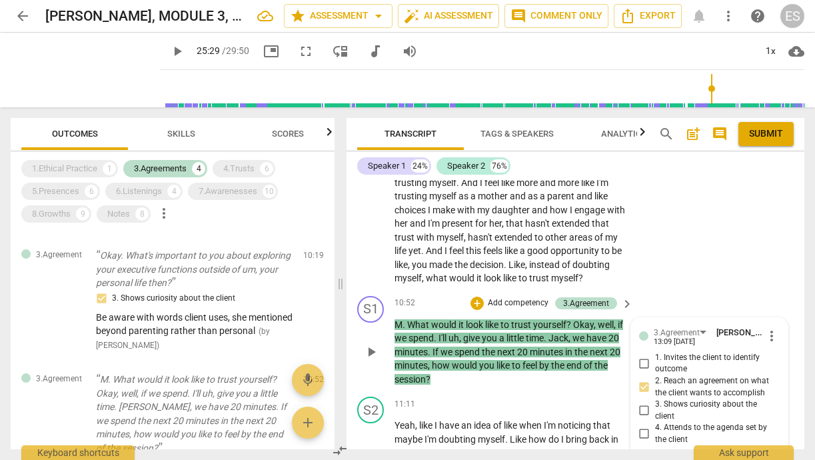
type textarea "Be careful of stacking question"
type textarea "Be careful of stacking questions"
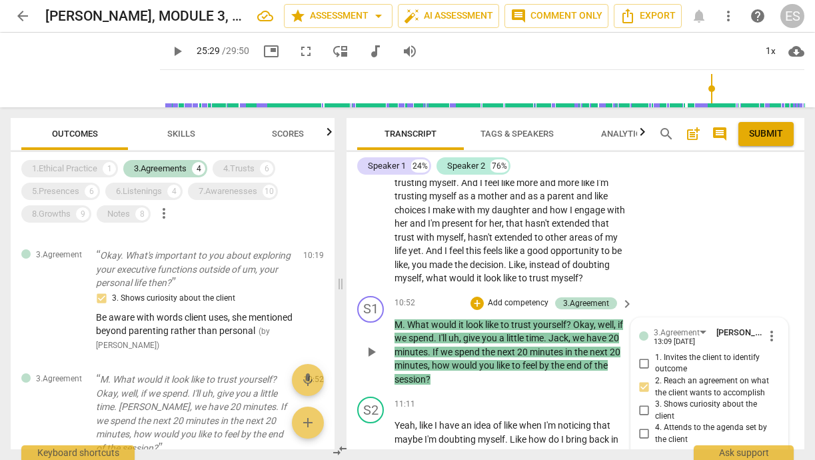
click at [769, 459] on span "send" at bounding box center [770, 468] width 15 height 15
click at [160, 165] on div "3.Agreements" at bounding box center [160, 168] width 53 height 13
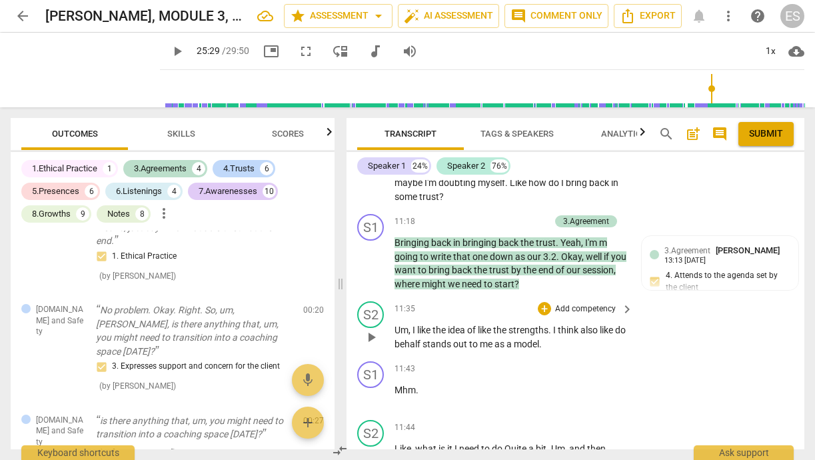
scroll to position [4860, 0]
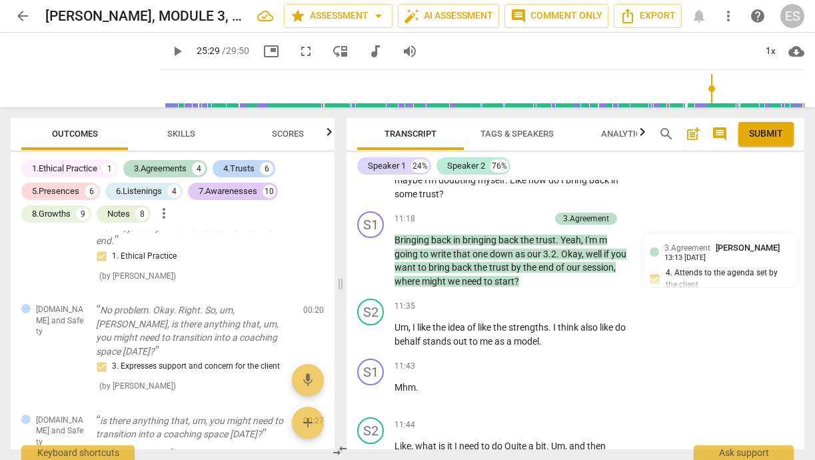
type input "1530"
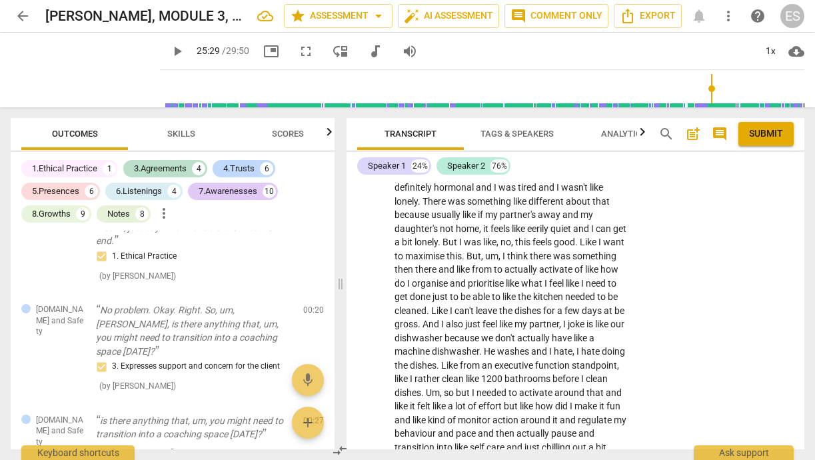
scroll to position [2802, 0]
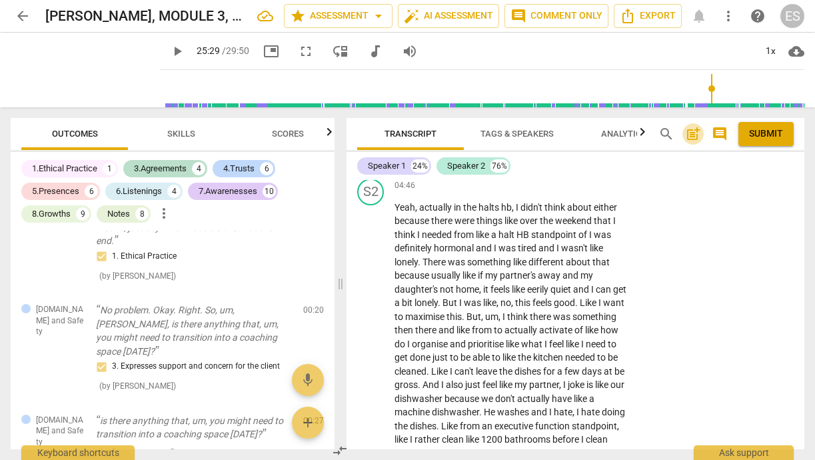
click at [693, 133] on span "post_add" at bounding box center [693, 134] width 16 height 16
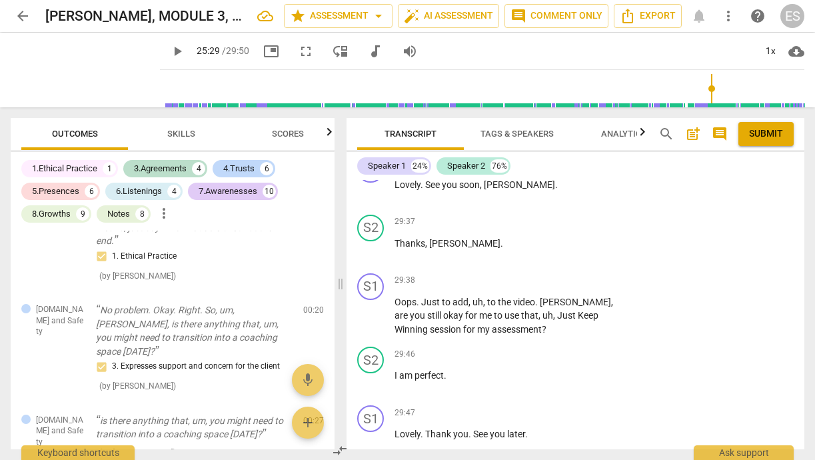
scroll to position [12135, 0]
click at [693, 134] on span "post_add" at bounding box center [693, 134] width 16 height 16
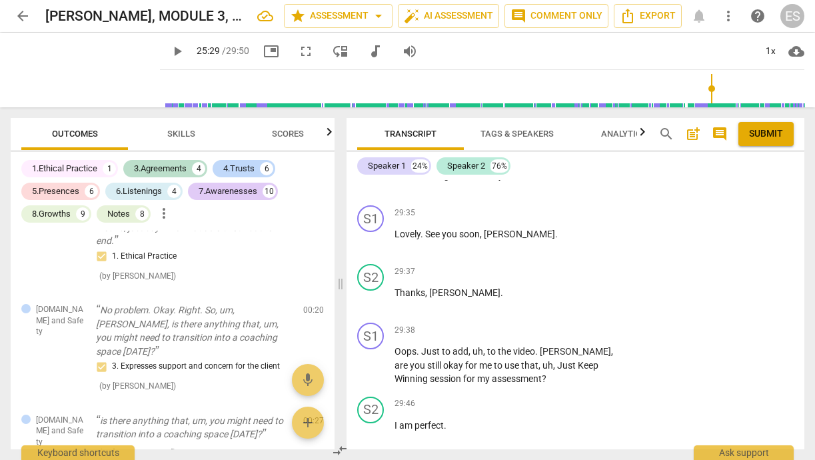
scroll to position [1020, 0]
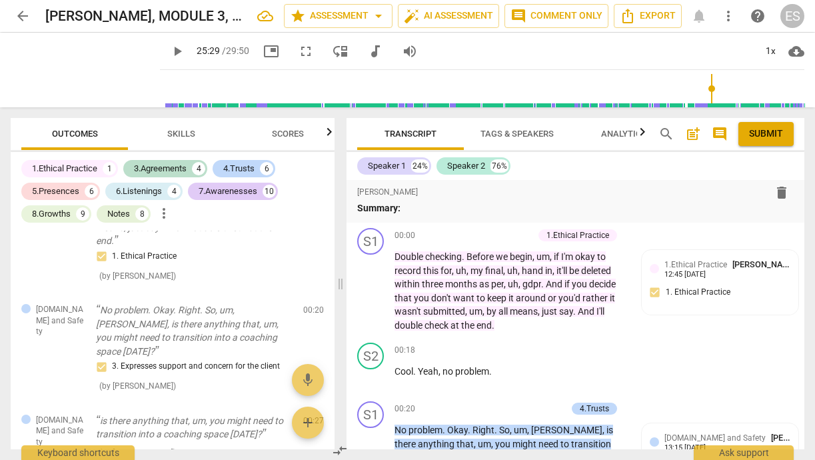
click at [411, 189] on div "format_bold format_list_bulleted [PERSON_NAME] delete" at bounding box center [575, 192] width 437 height 24
click at [449, 187] on span "[PERSON_NAME]" at bounding box center [441, 192] width 61 height 11
click at [496, 189] on div "format_bold format_list_bulleted [PERSON_NAME] delete" at bounding box center [575, 192] width 437 height 24
click at [499, 181] on div "format_bold format_list_bulleted [PERSON_NAME] delete" at bounding box center [575, 192] width 437 height 24
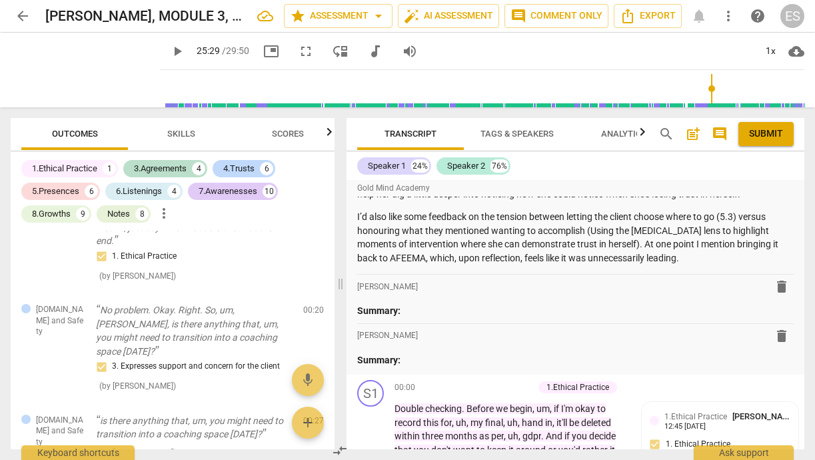
scroll to position [826, 0]
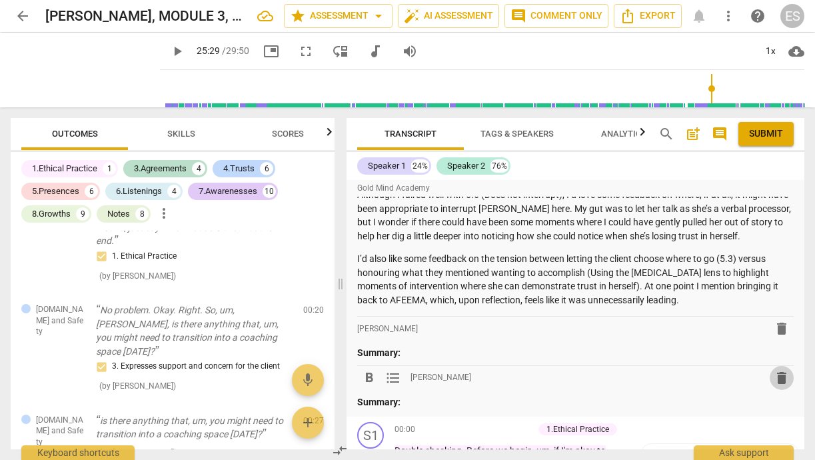
click at [774, 370] on span "delete" at bounding box center [782, 378] width 16 height 16
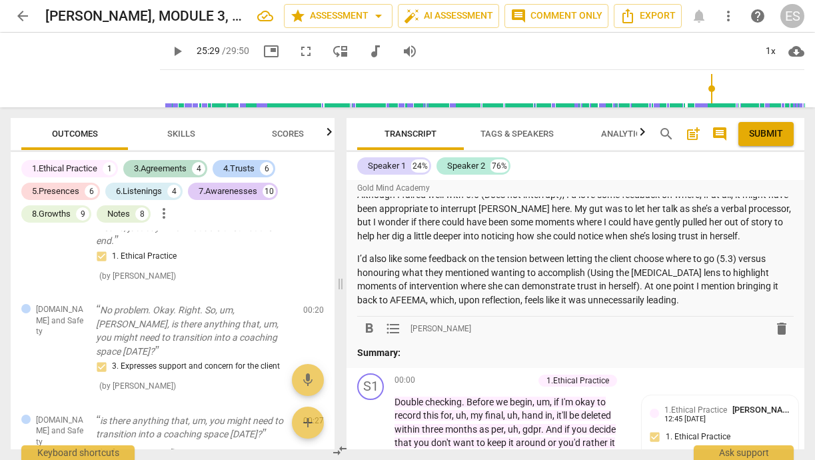
click at [776, 321] on span "delete" at bounding box center [782, 329] width 16 height 16
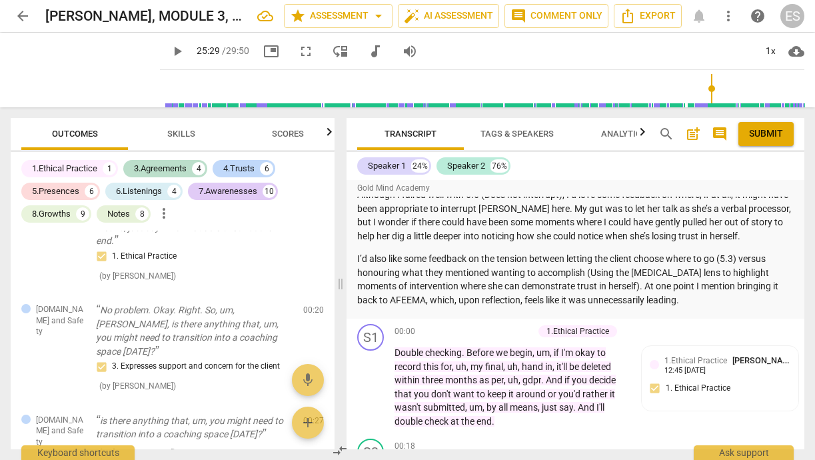
click at [650, 283] on p "I’d also like some feedback on the tension between letting the client choose wh…" at bounding box center [575, 279] width 437 height 55
click at [692, 133] on span "post_add" at bounding box center [693, 134] width 16 height 16
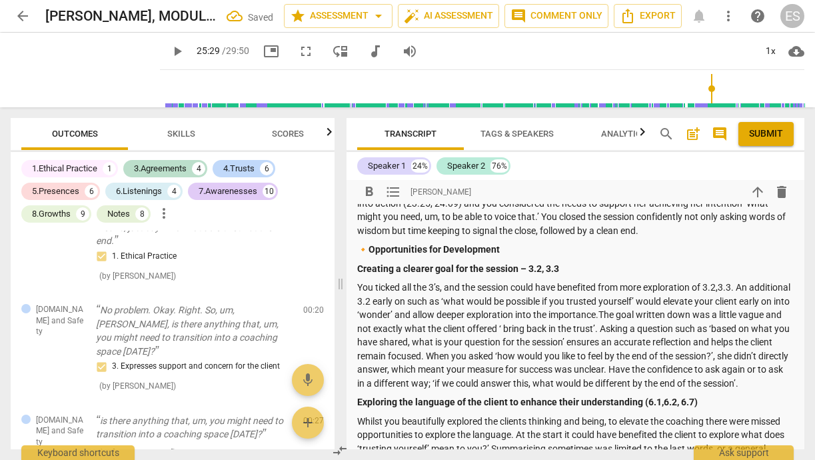
scroll to position [1346, 0]
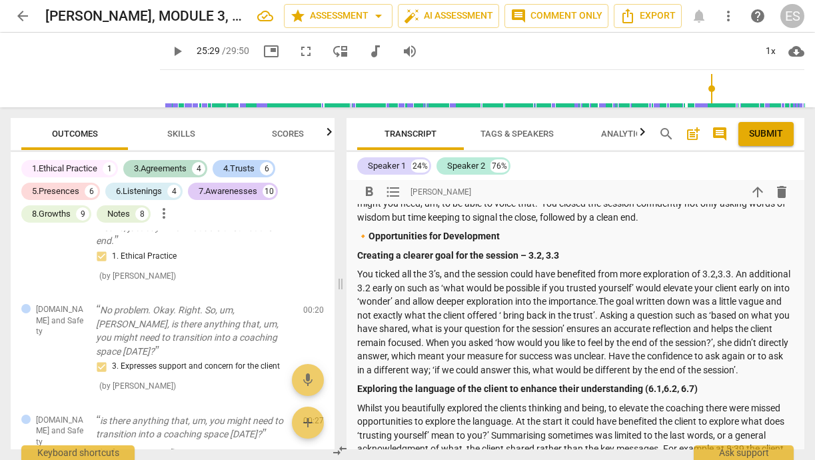
click at [643, 383] on strong "Exploring the language of the client to enhance their understanding (6.1,6.2, 6…" at bounding box center [527, 388] width 341 height 11
click at [647, 383] on strong "Exploring the language of the client to enhance their understanding (6.1,6.2, 6…" at bounding box center [527, 388] width 341 height 11
click at [645, 383] on strong "Exploring the language of the client to enhance their understanding (6.1,6.2, 6…" at bounding box center [527, 388] width 341 height 11
click at [699, 382] on p "Exploring the language of the client to enhance their understanding -6.1,6.2, 6…" at bounding box center [575, 389] width 437 height 14
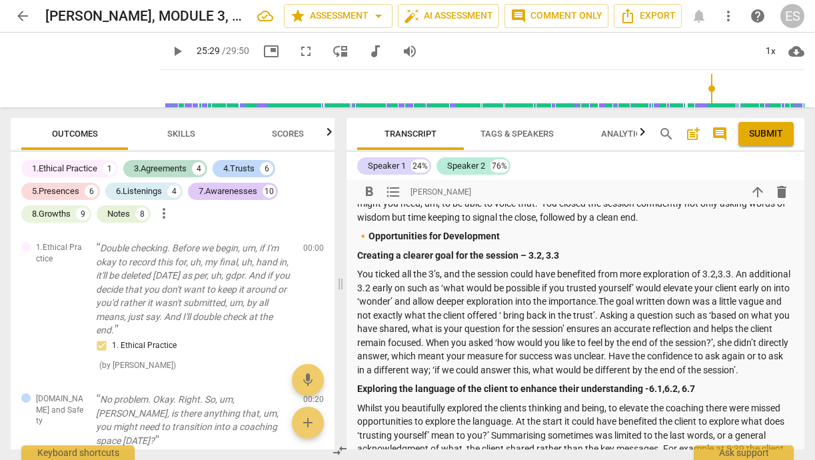
scroll to position [0, 0]
click at [127, 215] on div "Notes" at bounding box center [118, 213] width 23 height 13
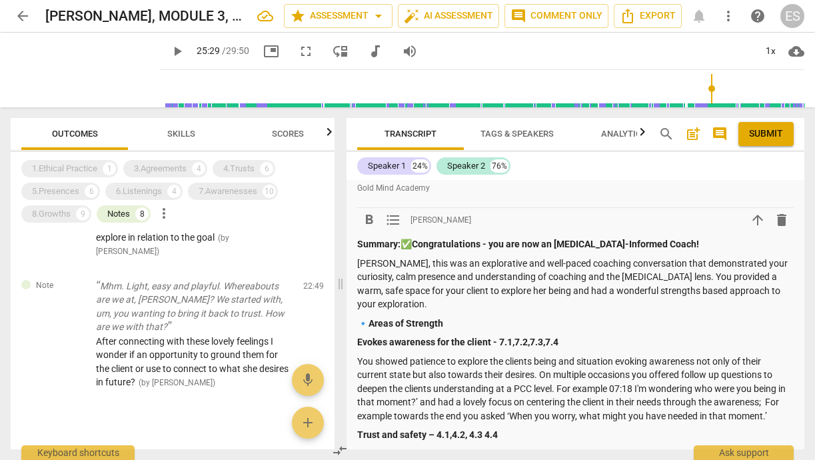
scroll to position [922, 0]
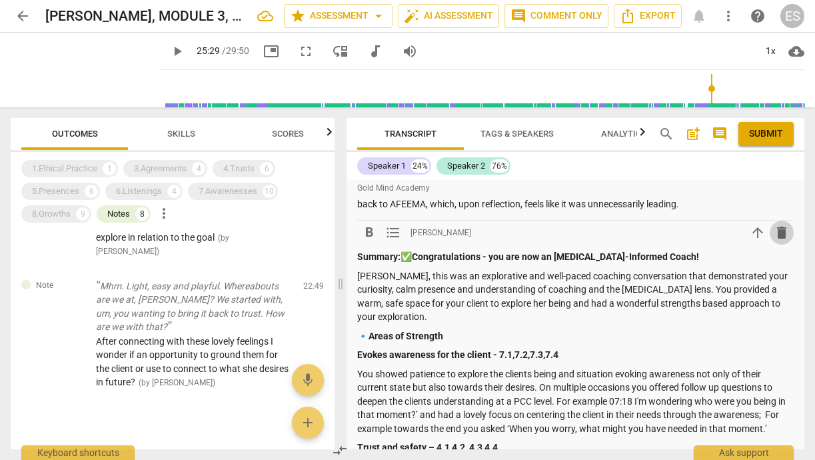
click at [774, 225] on span "delete" at bounding box center [782, 233] width 16 height 16
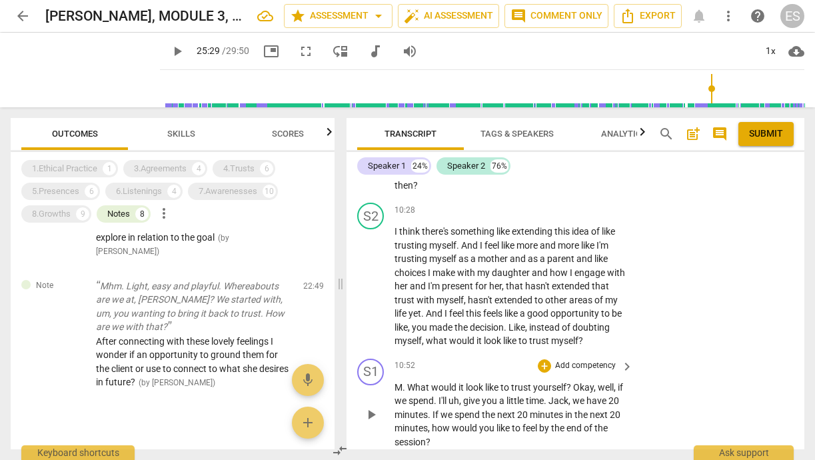
scroll to position [4503, 0]
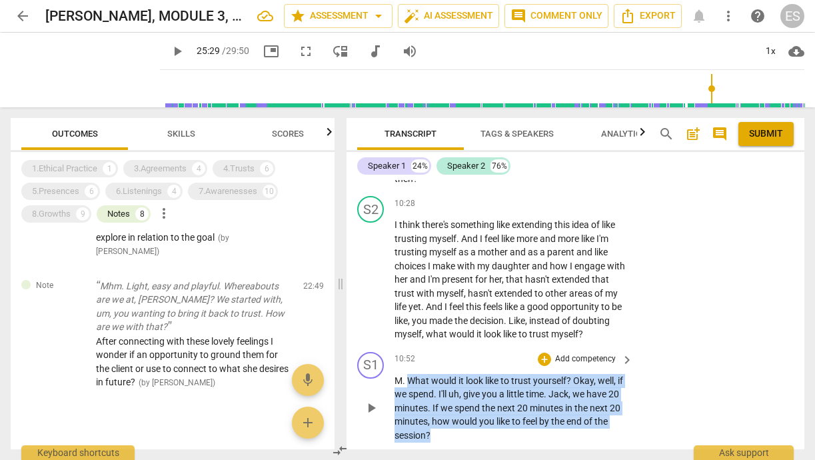
drag, startPoint x: 411, startPoint y: 325, endPoint x: 435, endPoint y: 377, distance: 57.6
click at [435, 377] on p "M . What would it look like to trust yourself ? Okay , well , if we spend . I'l…" at bounding box center [511, 408] width 232 height 69
copy p "What would it look like to trust yourself ? Okay , well , if we spend . I'll uh…"
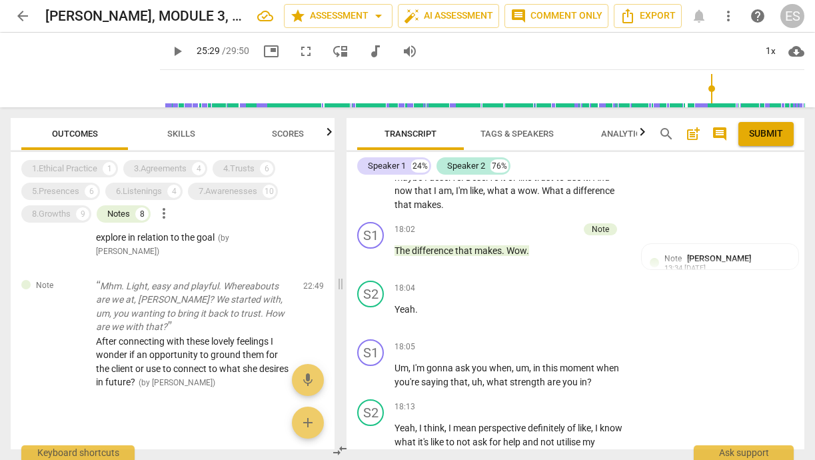
scroll to position [7309, 0]
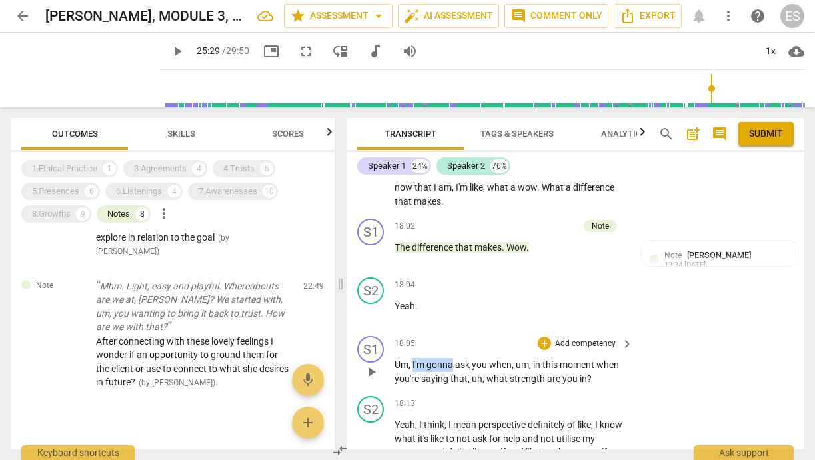
drag, startPoint x: 414, startPoint y: 293, endPoint x: 453, endPoint y: 295, distance: 39.3
click at [453, 358] on p "Um , I'm gonna ask you when , um , in this moment when you're saying that , uh …" at bounding box center [511, 371] width 232 height 27
click at [453, 359] on span "gonna" at bounding box center [441, 364] width 29 height 11
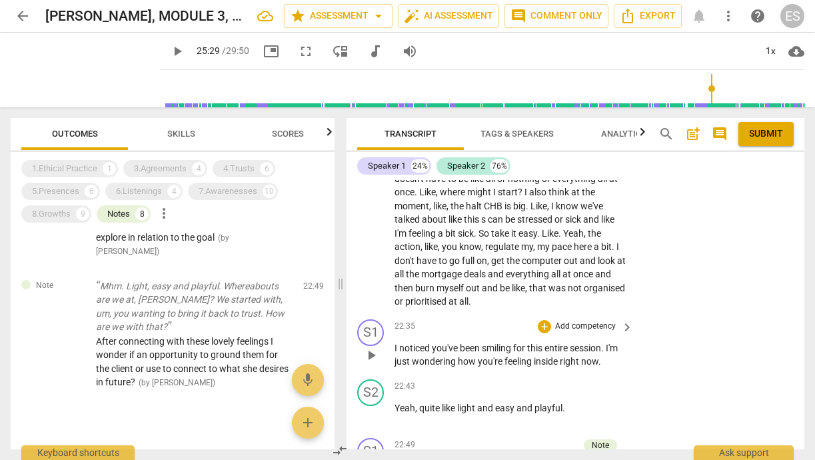
scroll to position [9154, 0]
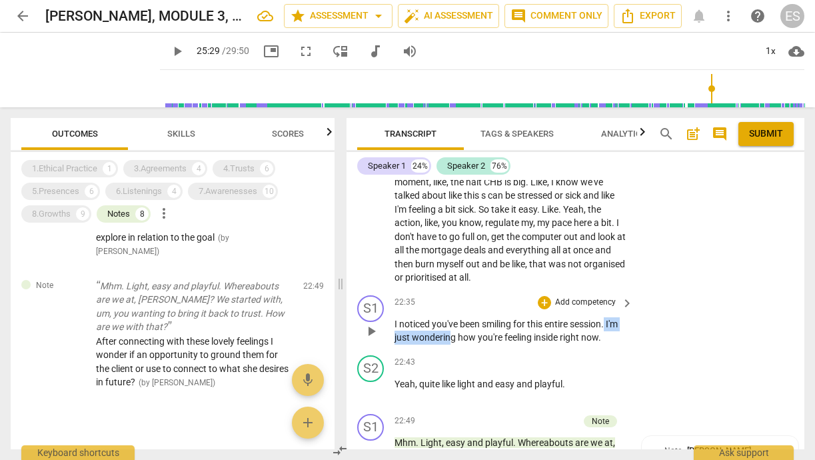
drag, startPoint x: 607, startPoint y: 230, endPoint x: 452, endPoint y: 243, distance: 155.9
click at [452, 317] on p "I noticed you've been smiling for this entire session . I'm just wondering how …" at bounding box center [511, 330] width 232 height 27
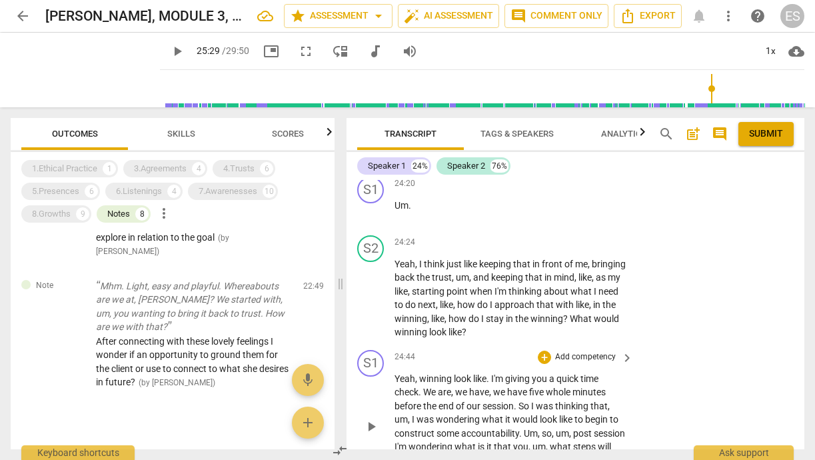
scroll to position [9916, 0]
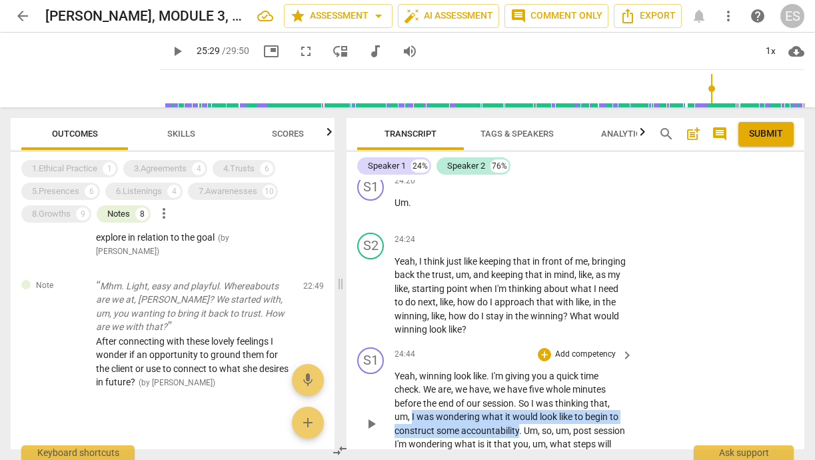
drag, startPoint x: 413, startPoint y: 311, endPoint x: 521, endPoint y: 328, distance: 108.7
click at [521, 369] on p "Yeah , winning look like . I'm giving you a quick time check . We are , we have…" at bounding box center [511, 423] width 232 height 109
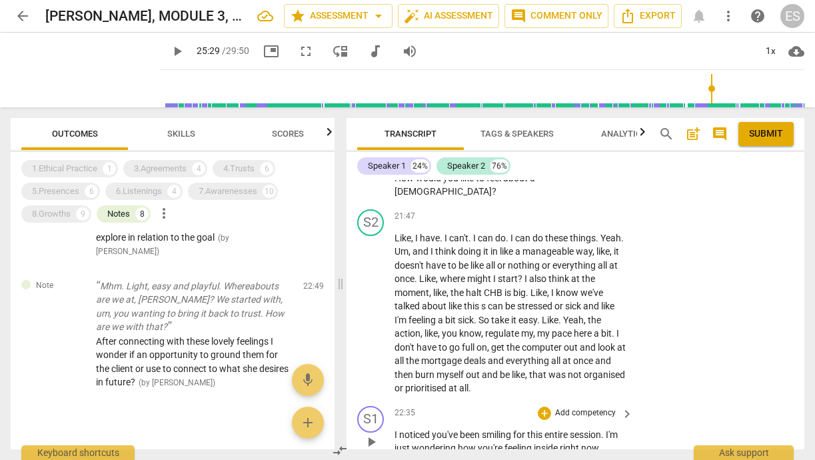
scroll to position [9040, 0]
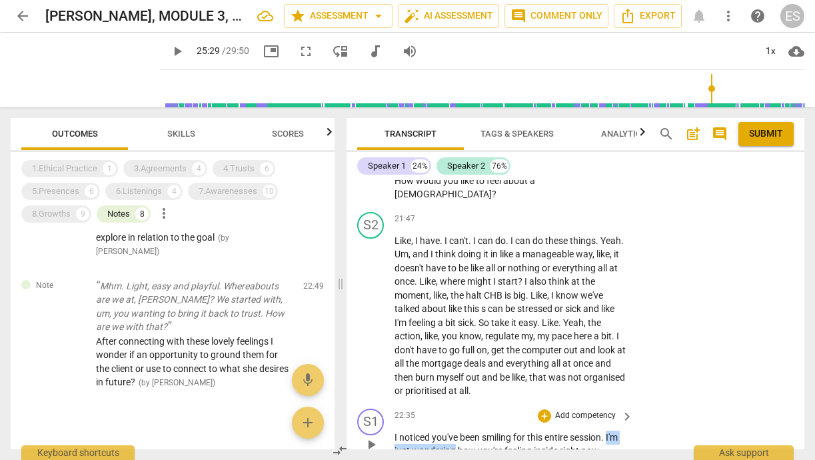
drag, startPoint x: 611, startPoint y: 341, endPoint x: 455, endPoint y: 357, distance: 156.7
click at [455, 431] on p "I noticed you've been smiling for this entire session . I'm just wondering how …" at bounding box center [511, 444] width 232 height 27
copy p "I'm just wondering"
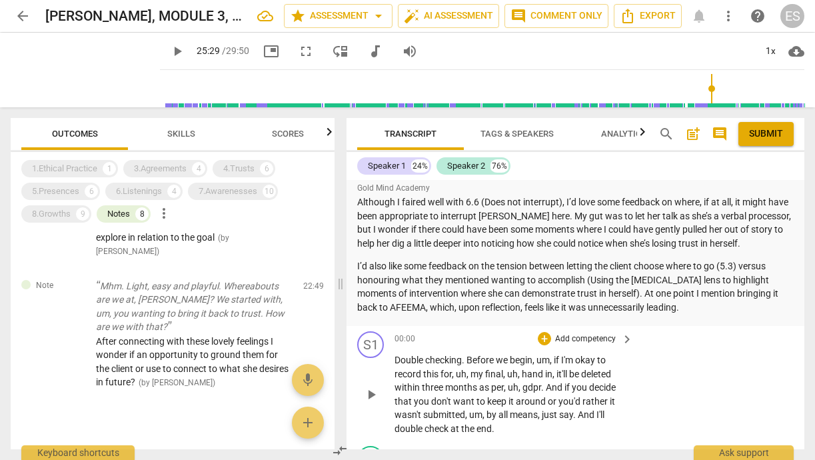
scroll to position [815, 0]
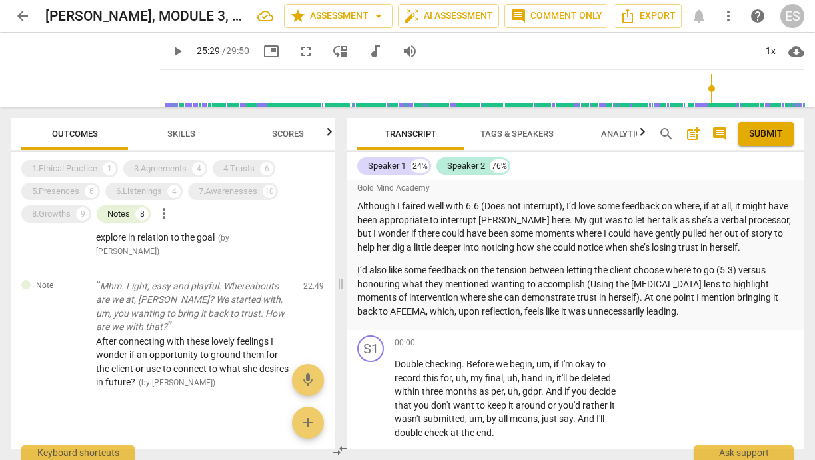
click at [693, 135] on span "post_add" at bounding box center [693, 134] width 16 height 16
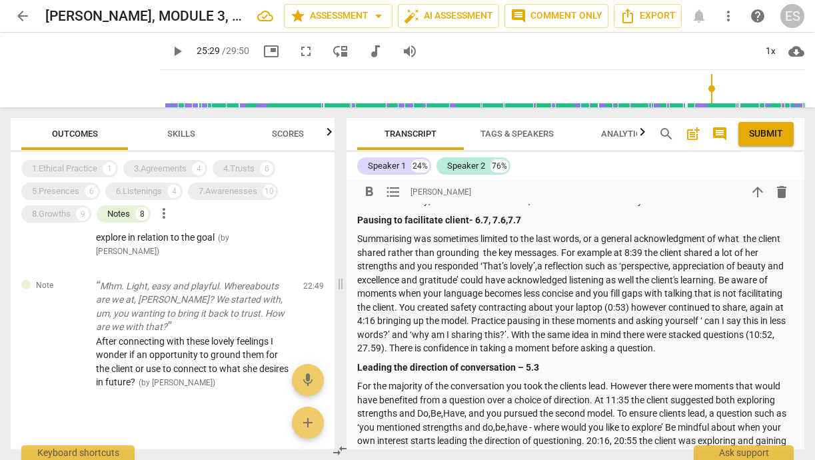
scroll to position [1556, 0]
click at [468, 225] on strong "Pausing to facilitate client- 6.7, 7.6,7.7" at bounding box center [439, 219] width 164 height 11
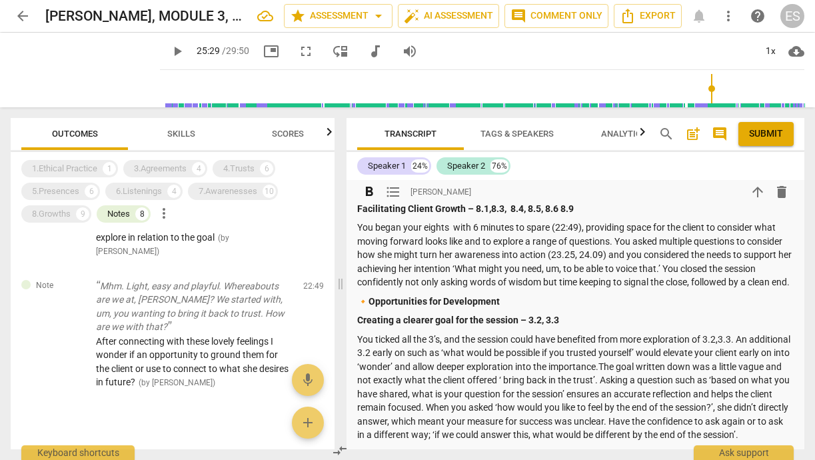
scroll to position [1225, 0]
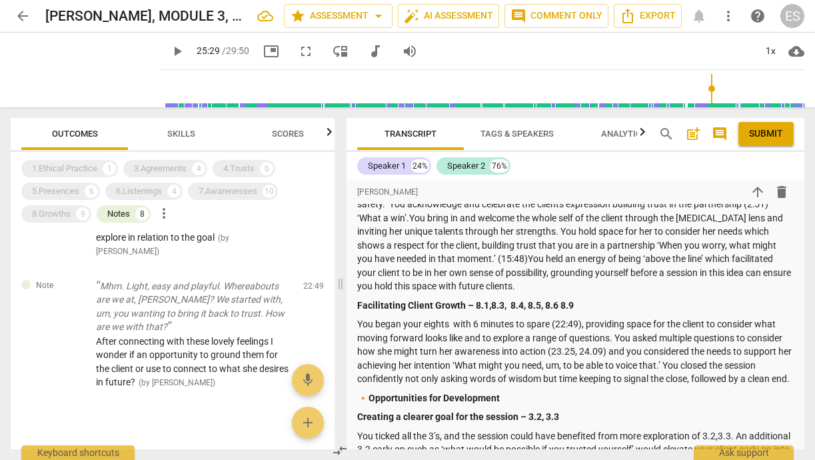
type input "1530"
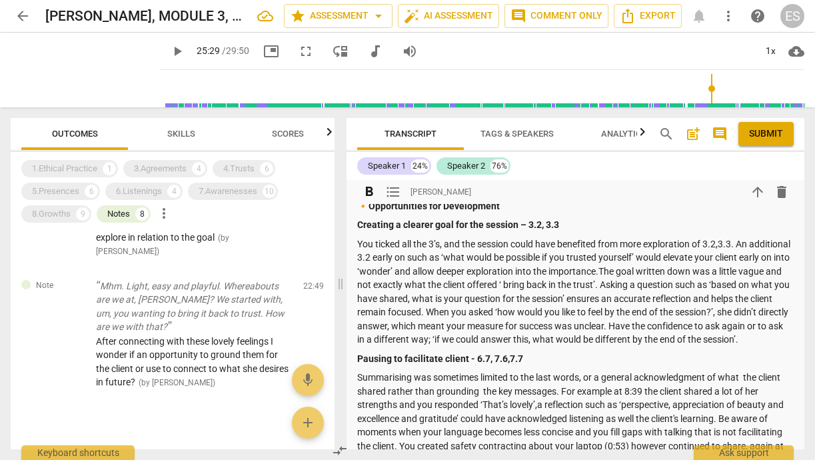
scroll to position [1416, 0]
click at [389, 269] on p "You ticked all the 3’s, and the session could have benefited from more explorat…" at bounding box center [575, 292] width 437 height 109
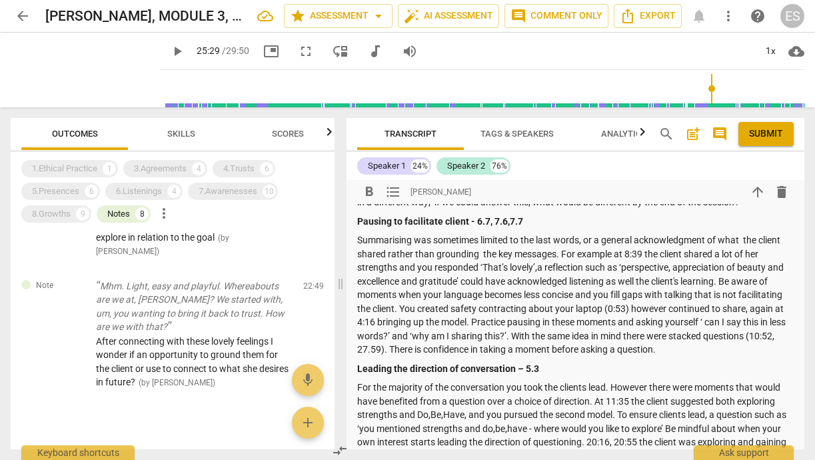
scroll to position [1562, 0]
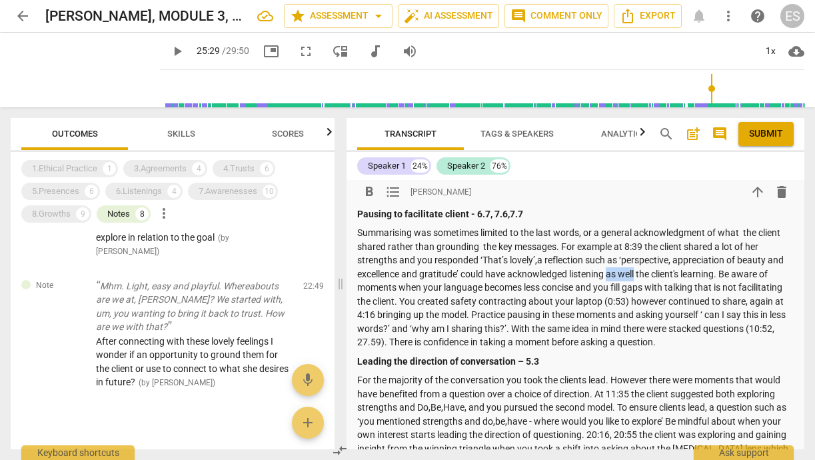
drag, startPoint x: 637, startPoint y: 281, endPoint x: 610, endPoint y: 280, distance: 27.4
click at [610, 280] on p "Summarising was sometimes limited to the last words, or a general acknowledgmen…" at bounding box center [575, 287] width 437 height 123
drag, startPoint x: 441, startPoint y: 306, endPoint x: 709, endPoint y: 295, distance: 268.8
click at [709, 295] on p "Summarising was sometimes limited to the last words, or a general acknowledgmen…" at bounding box center [575, 287] width 437 height 123
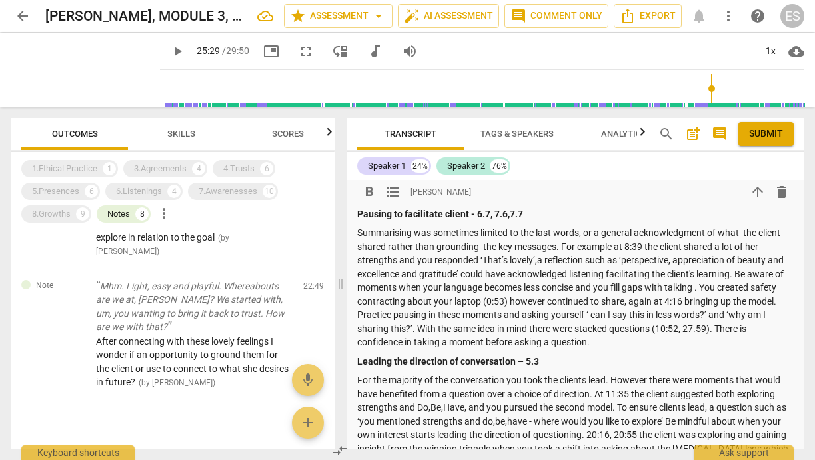
click at [650, 307] on p "Summarising was sometimes limited to the last words, or a general acknowledgmen…" at bounding box center [575, 287] width 437 height 123
click at [708, 321] on p "Summarising was sometimes limited to the last words, or a general acknowledgmen…" at bounding box center [575, 287] width 437 height 123
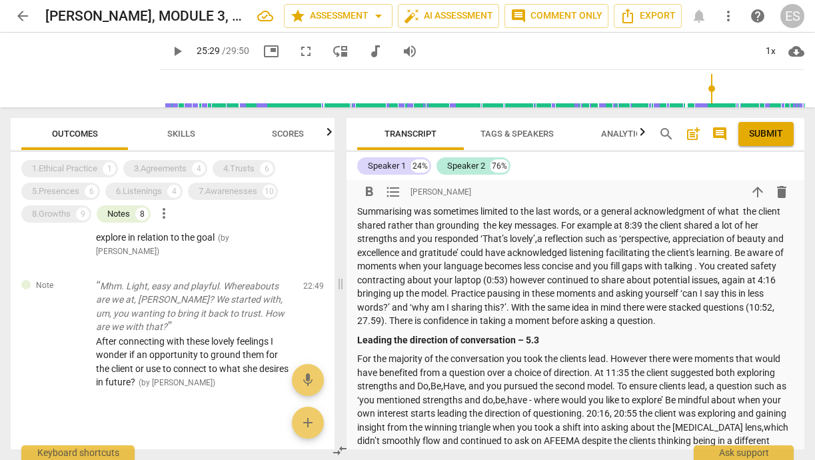
scroll to position [1588, 0]
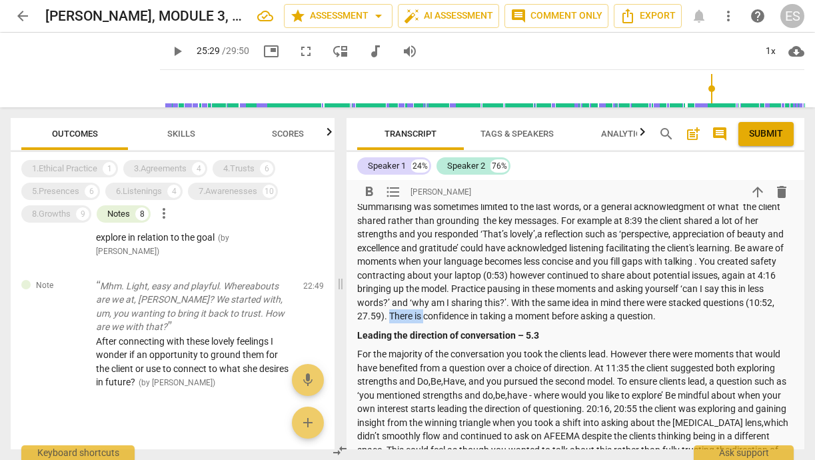
drag, startPoint x: 421, startPoint y: 319, endPoint x: 456, endPoint y: 323, distance: 35.5
click at [456, 323] on p "Summarising was sometimes limited to the last words, or a general acknowledgmen…" at bounding box center [575, 261] width 437 height 123
drag, startPoint x: 490, startPoint y: 319, endPoint x: 499, endPoint y: 319, distance: 9.3
click at [499, 319] on p "Summarising was sometimes limited to the last words, or a general acknowledgmen…" at bounding box center [575, 261] width 437 height 123
drag, startPoint x: 499, startPoint y: 319, endPoint x: 488, endPoint y: 321, distance: 11.4
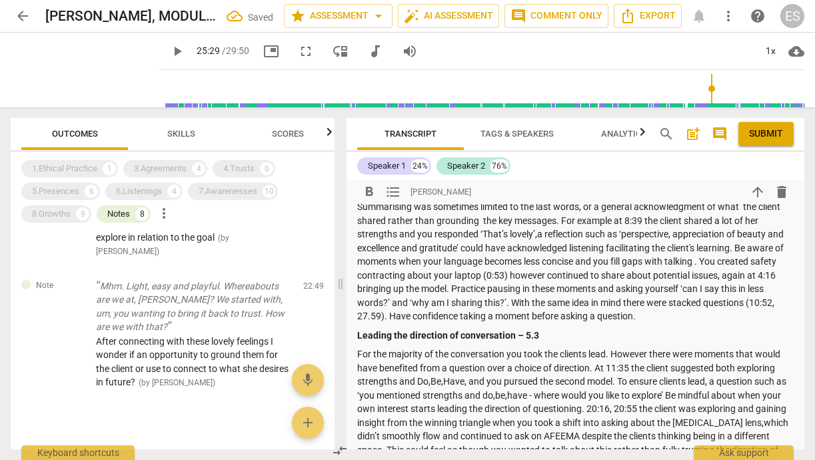
click at [488, 319] on p "Summarising was sometimes limited to the last words, or a general acknowledgmen…" at bounding box center [575, 261] width 437 height 123
click at [527, 321] on p "Summarising was sometimes limited to the last words, or a general acknowledgmen…" at bounding box center [575, 261] width 437 height 123
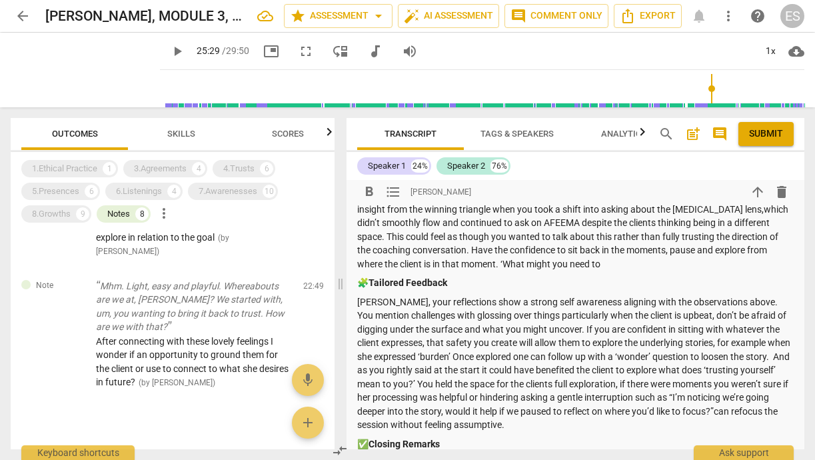
scroll to position [1808, 0]
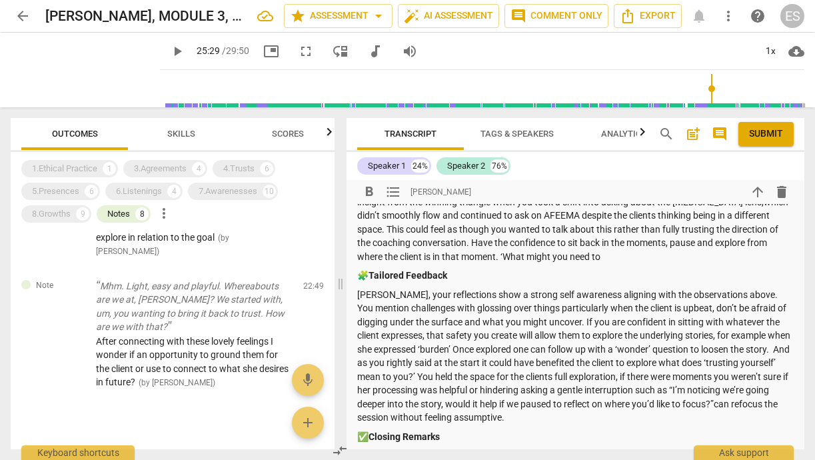
click at [605, 259] on p "For the majority of the conversation you took the clients lead. However there w…" at bounding box center [575, 195] width 437 height 137
drag, startPoint x: 604, startPoint y: 255, endPoint x: 501, endPoint y: 255, distance: 103.3
click at [501, 255] on p "For the majority of the conversation you took the clients lead. However there w…" at bounding box center [575, 195] width 437 height 137
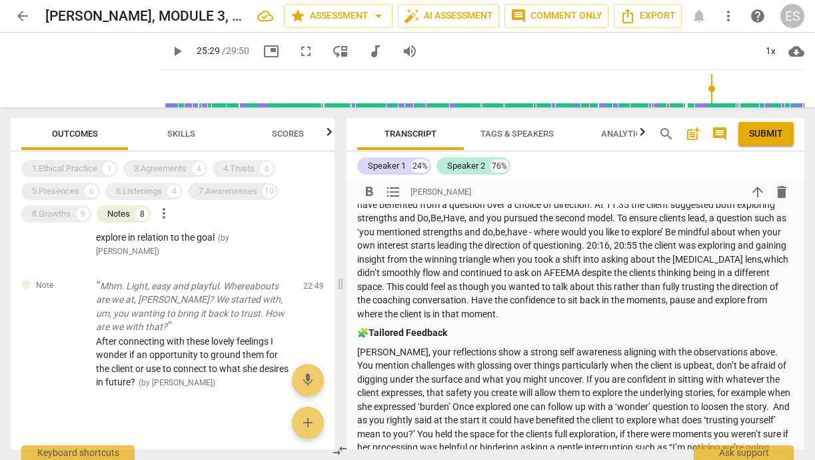
scroll to position [1746, 0]
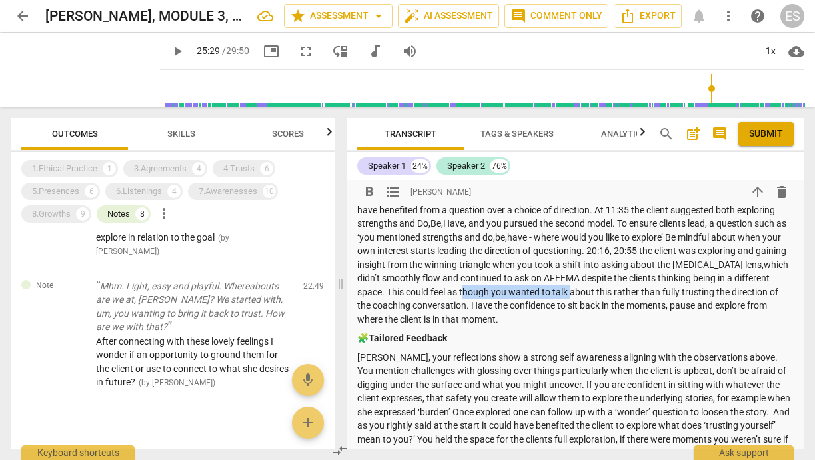
drag, startPoint x: 510, startPoint y: 295, endPoint x: 614, endPoint y: 294, distance: 104.0
click at [614, 294] on p "For the majority of the conversation you took the clients lead. However there w…" at bounding box center [575, 257] width 437 height 137
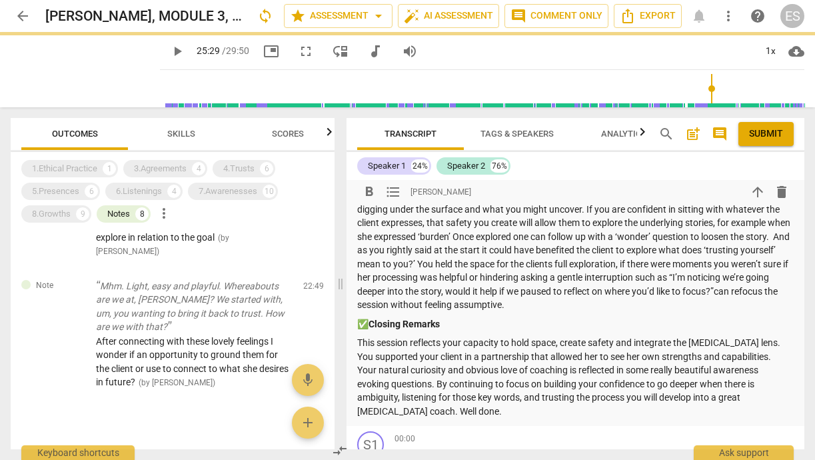
scroll to position [1864, 0]
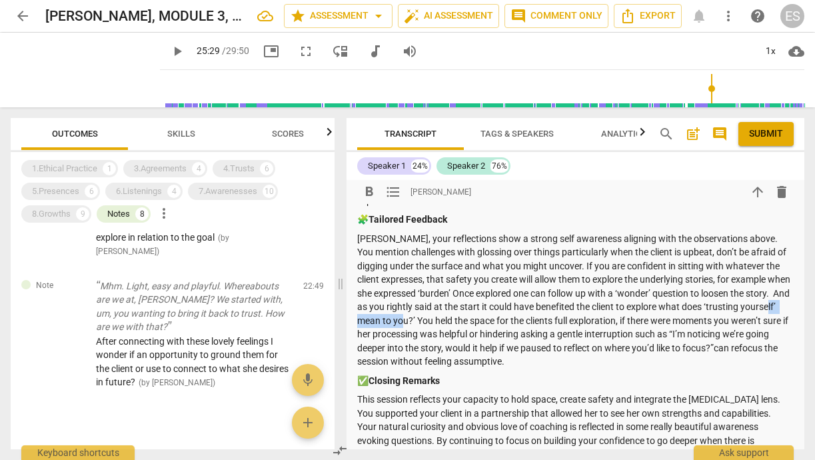
drag, startPoint x: 452, startPoint y: 319, endPoint x: 393, endPoint y: 317, distance: 58.7
click at [393, 317] on p "[PERSON_NAME], your reflections show a strong self awareness aligning with the …" at bounding box center [575, 300] width 437 height 137
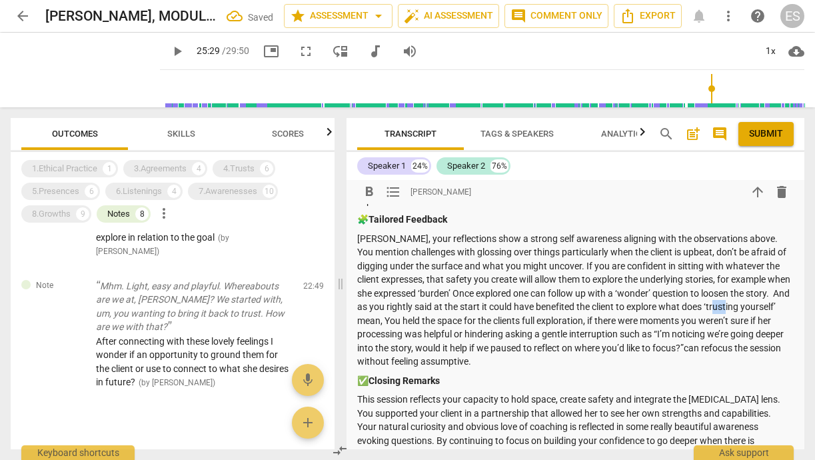
drag, startPoint x: 786, startPoint y: 307, endPoint x: 774, endPoint y: 307, distance: 12.0
click at [774, 307] on p "[PERSON_NAME], your reflections show a strong self awareness aligning with the …" at bounding box center [575, 300] width 437 height 137
click at [756, 305] on p "[PERSON_NAME], your reflections show a strong self awareness aligning with the …" at bounding box center [575, 300] width 437 height 137
click at [752, 307] on p "[PERSON_NAME], your reflections show a strong self awareness aligning with the …" at bounding box center [575, 300] width 437 height 137
click at [419, 321] on p "[PERSON_NAME], your reflections show a strong self awareness aligning with the …" at bounding box center [575, 300] width 437 height 137
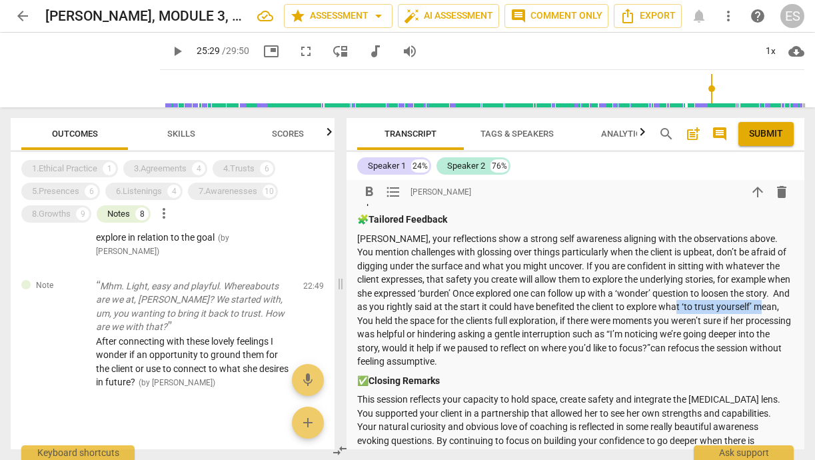
drag, startPoint x: 417, startPoint y: 322, endPoint x: 733, endPoint y: 305, distance: 316.4
click at [733, 305] on p "[PERSON_NAME], your reflections show a strong self awareness aligning with the …" at bounding box center [575, 300] width 437 height 137
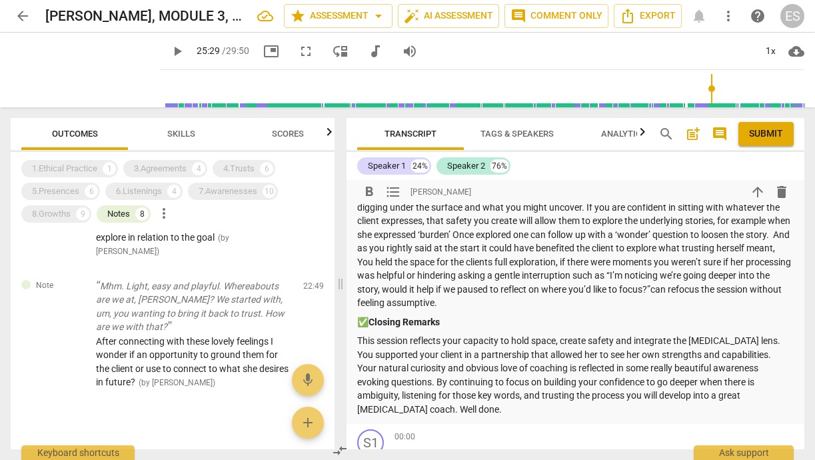
scroll to position [1952, 0]
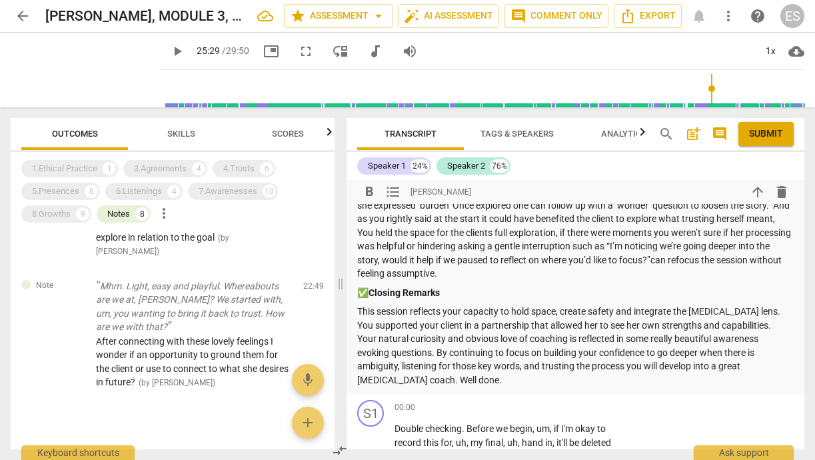
click at [614, 349] on p "This session reflects your capacity to hold space, create safety and integrate …" at bounding box center [575, 346] width 437 height 82
click at [733, 349] on p "This session reflects your capacity to hold space, create safety and integrate …" at bounding box center [575, 346] width 437 height 82
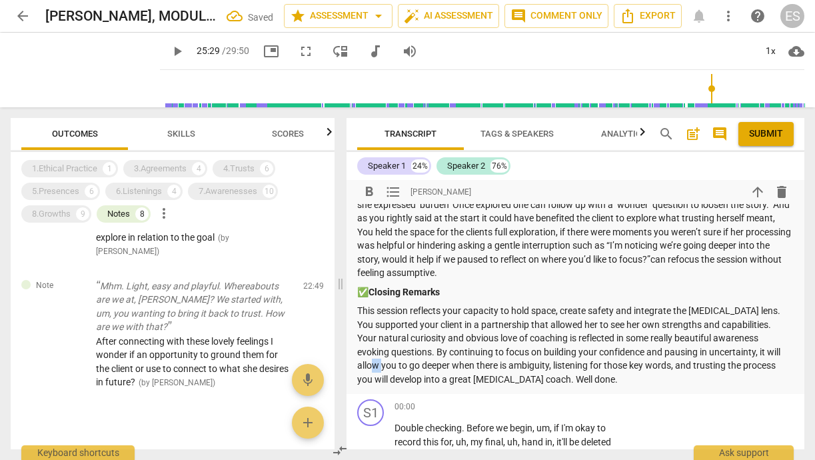
drag, startPoint x: 386, startPoint y: 361, endPoint x: 395, endPoint y: 363, distance: 8.8
click at [395, 363] on p "This session reflects your capacity to hold space, create safety and integrate …" at bounding box center [575, 345] width 437 height 82
drag, startPoint x: 547, startPoint y: 360, endPoint x: 445, endPoint y: 358, distance: 101.3
click at [445, 358] on p "This session reflects your capacity to hold space, create safety and integrate …" at bounding box center [575, 345] width 437 height 82
click at [485, 361] on p "This session reflects your capacity to hold space, create safety and integrate …" at bounding box center [575, 345] width 437 height 82
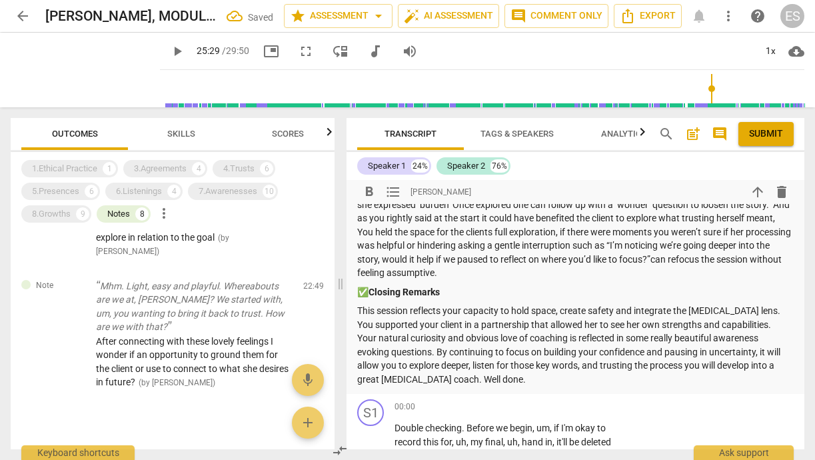
click at [608, 361] on p "This session reflects your capacity to hold space, create safety and integrate …" at bounding box center [575, 345] width 437 height 82
click at [649, 362] on p "This session reflects your capacity to hold space, create safety and integrate …" at bounding box center [575, 345] width 437 height 82
drag, startPoint x: 674, startPoint y: 361, endPoint x: 719, endPoint y: 362, distance: 45.3
click at [719, 362] on p "This session reflects your capacity to hold space, create safety and integrate …" at bounding box center [575, 345] width 437 height 82
click at [751, 363] on p "This session reflects your capacity to hold space, create safety and integrate …" at bounding box center [575, 345] width 437 height 82
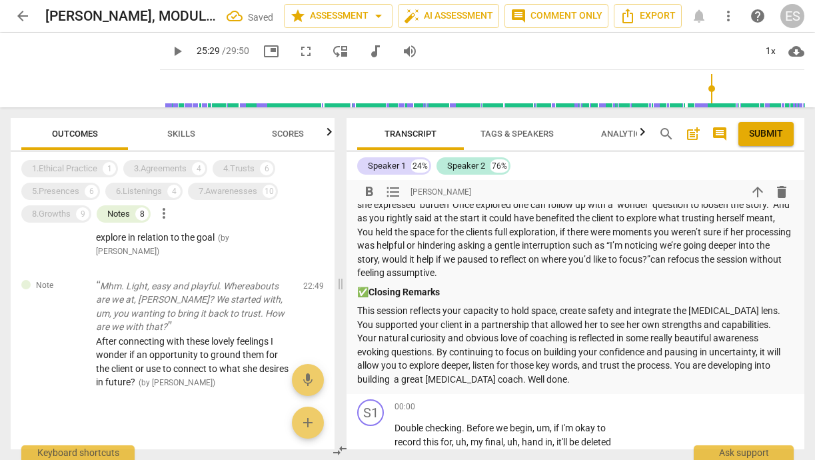
click at [441, 372] on p "This session reflects your capacity to hold space, create safety and integrate …" at bounding box center [575, 345] width 437 height 82
click at [442, 373] on p "This session reflects your capacity to hold space, create safety and integrate …" at bounding box center [575, 345] width 437 height 82
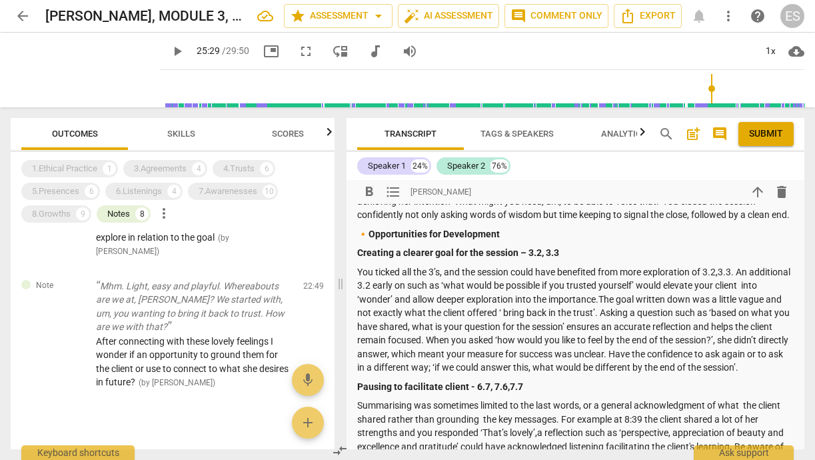
scroll to position [1388, 0]
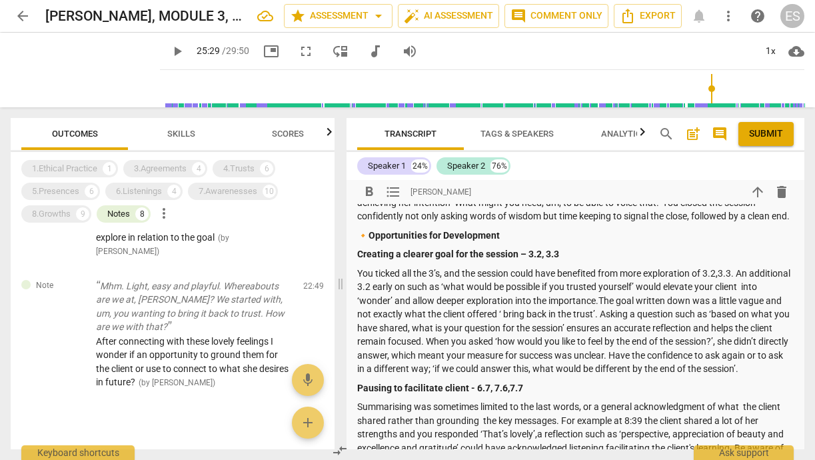
click at [444, 393] on strong "Pausing to facilitate client - 6.7, 7.6,7.7" at bounding box center [440, 388] width 166 height 11
click at [771, 130] on span "Submit" at bounding box center [766, 133] width 34 height 13
